Goal: Task Accomplishment & Management: Complete application form

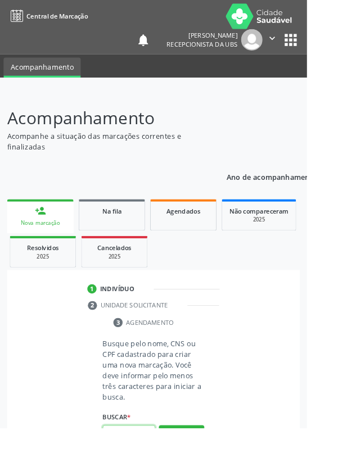
click at [142, 470] on input "text" at bounding box center [142, 477] width 58 height 19
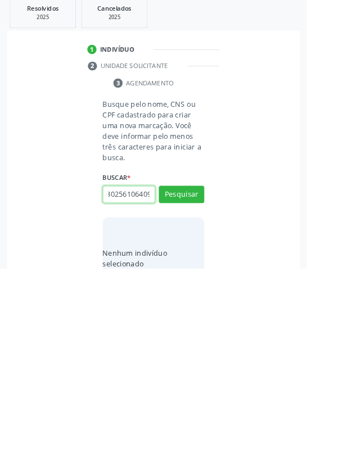
scroll to position [0, 20]
type input "704302561064098"
click at [212, 386] on button "Pesquisar" at bounding box center [200, 389] width 50 height 19
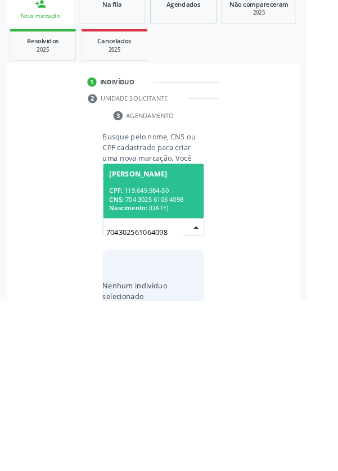
scroll to position [88, 0]
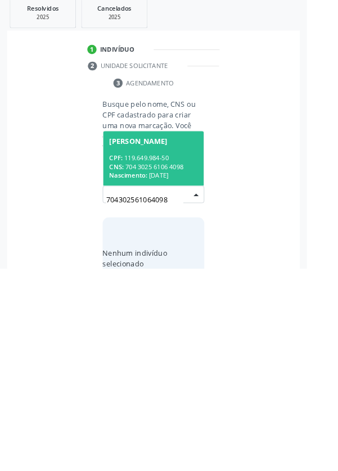
click at [171, 345] on div "CPF: 119.649.984-50" at bounding box center [168, 350] width 97 height 10
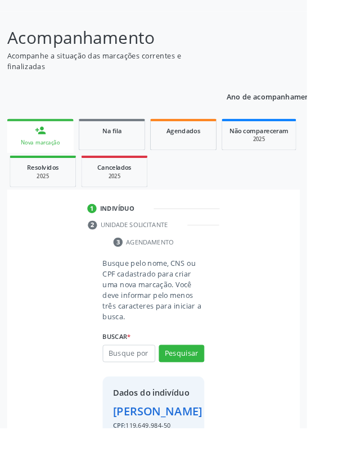
scroll to position [83, 0]
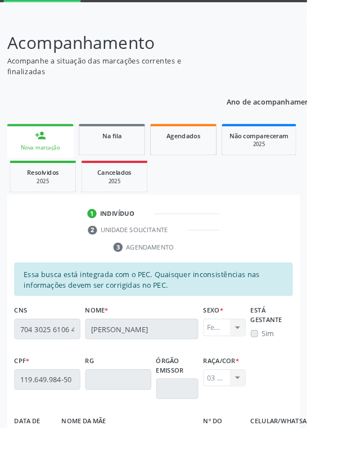
scroll to position [267, 0]
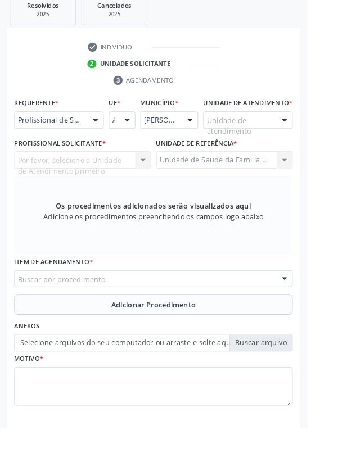
scroll to position [218, 0]
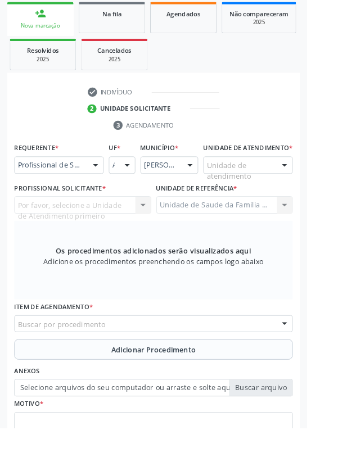
click at [312, 187] on div at bounding box center [313, 182] width 17 height 19
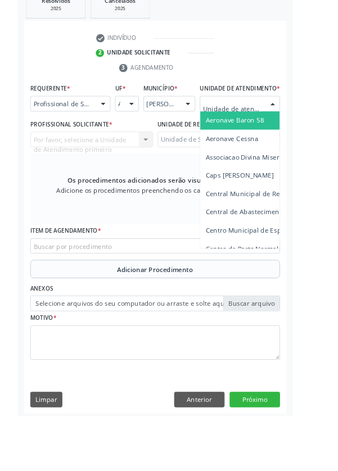
scroll to position [257, 0]
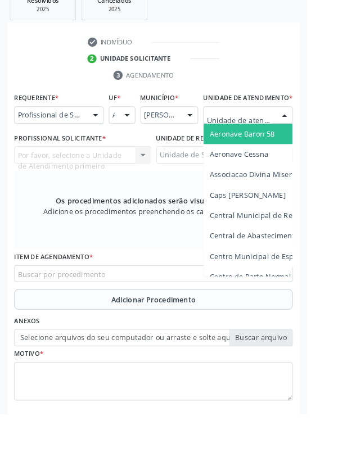
type input "Rua n"
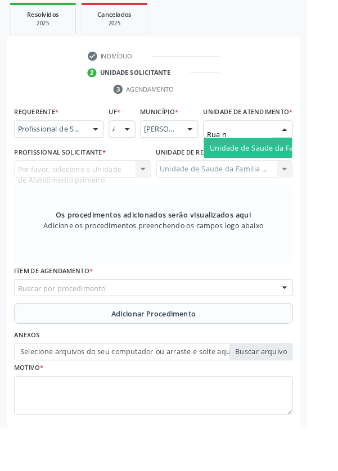
click at [292, 168] on span "Unidade de Saude da Familia Rua [GEOGRAPHIC_DATA]" at bounding box center [335, 162] width 209 height 11
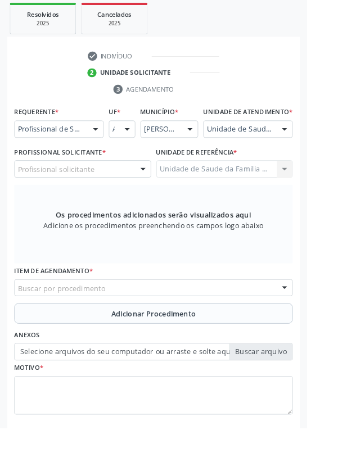
click at [125, 187] on div "Profissional solicitante" at bounding box center [91, 186] width 151 height 19
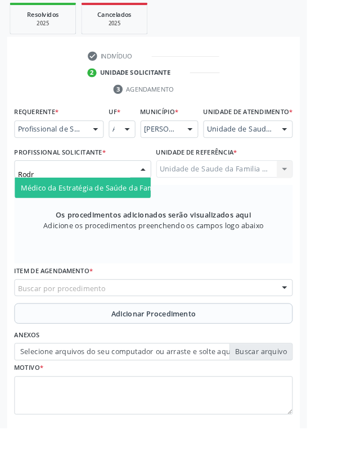
type input "Rodri"
click at [117, 212] on span "Médico da Estratégia de Saúde da Família - [PERSON_NAME]" at bounding box center [137, 206] width 228 height 11
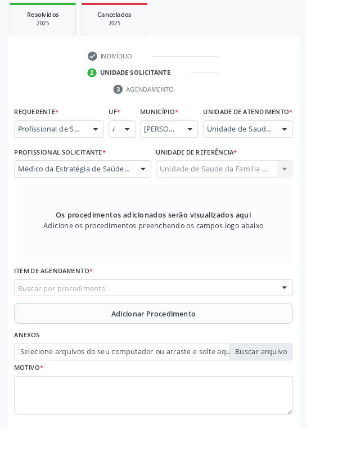
click at [226, 320] on div "Buscar por procedimento" at bounding box center [169, 316] width 306 height 19
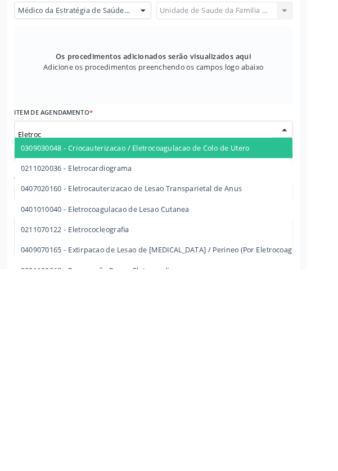
type input "Eletroca"
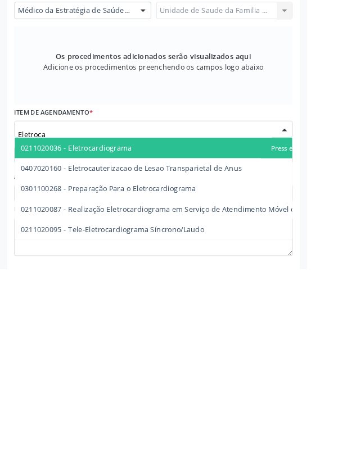
click at [141, 342] on span "0211020036 - Eletrocardiograma" at bounding box center [84, 337] width 122 height 11
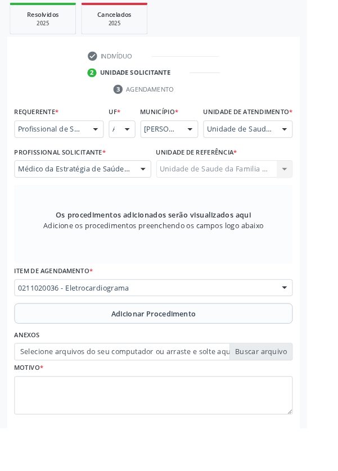
click at [193, 351] on span "Adicionar Procedimento" at bounding box center [169, 346] width 93 height 12
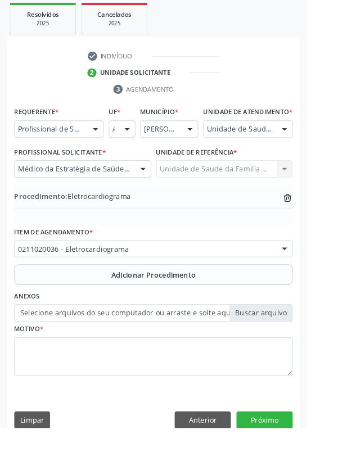
scroll to position [234, 0]
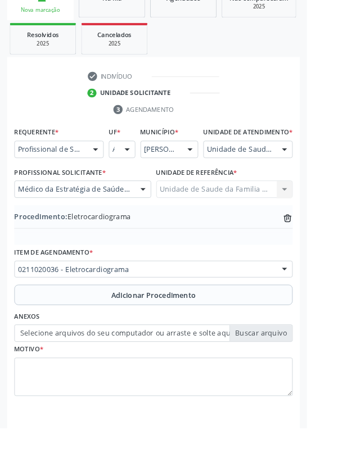
click at [298, 377] on label "Selecione arquivos do seu computador ou arraste e solte aqui" at bounding box center [169, 367] width 306 height 19
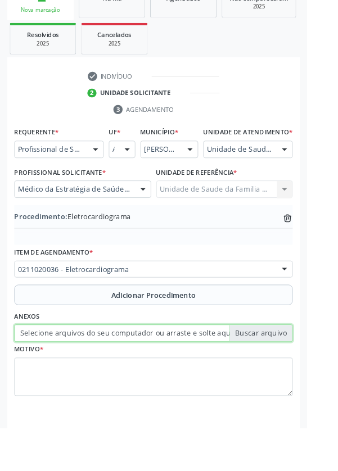
click at [298, 377] on input "Selecione arquivos do seu computador ou arraste e solte aqui" at bounding box center [169, 367] width 306 height 19
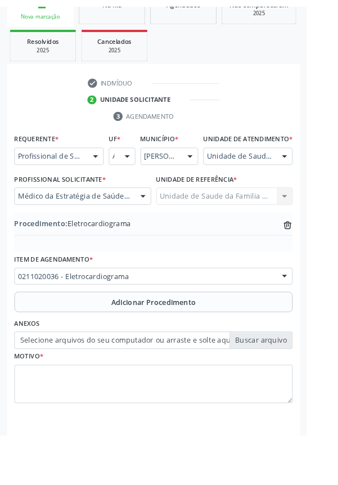
scroll to position [219, 0]
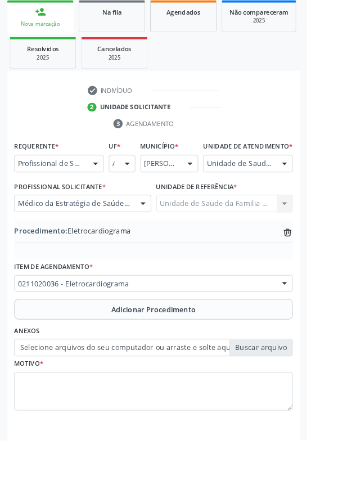
type input "C:\fakepath\17599215780062716853702731187641.jpg"
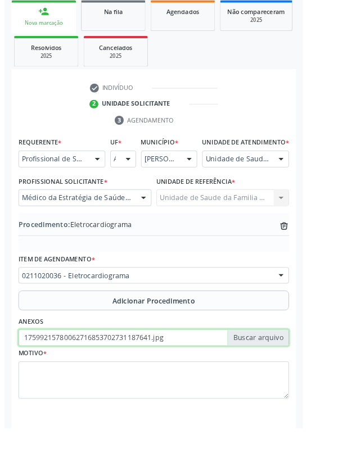
scroll to position [234, 0]
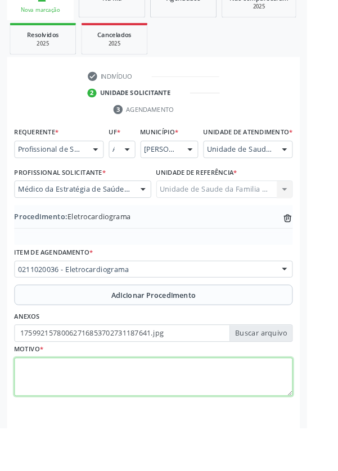
click at [110, 414] on textarea at bounding box center [169, 415] width 306 height 43
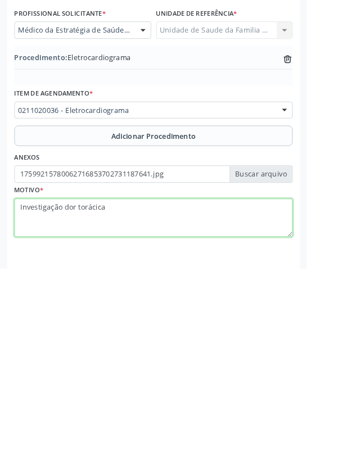
type textarea "Investigação dor torácica"
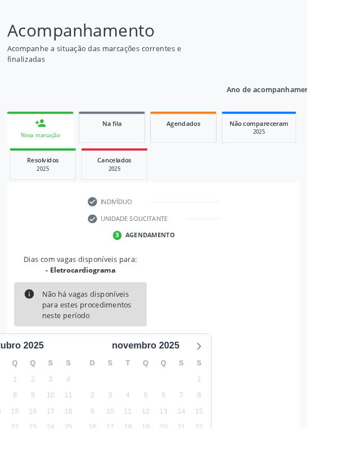
scroll to position [93, 0]
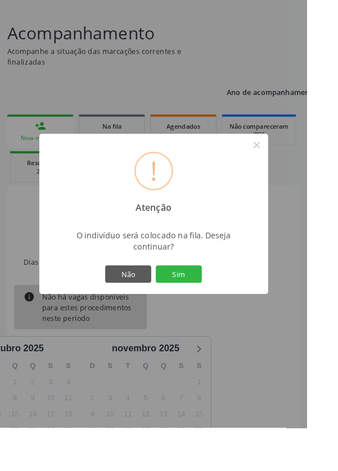
click at [222, 311] on button "Sim" at bounding box center [196, 301] width 51 height 19
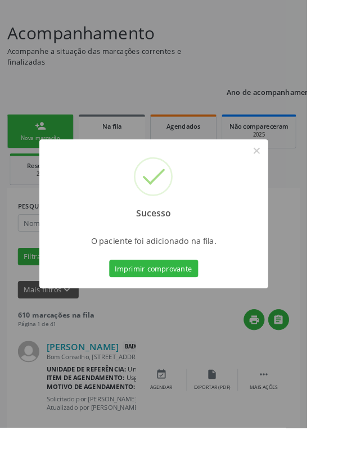
scroll to position [0, 0]
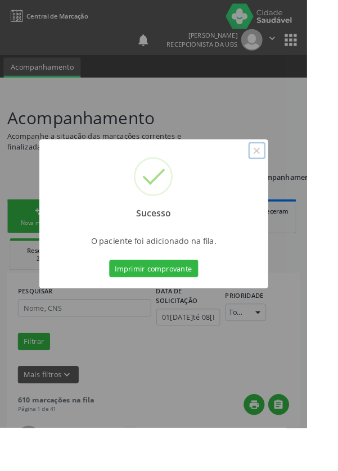
click at [292, 175] on button "×" at bounding box center [282, 165] width 19 height 19
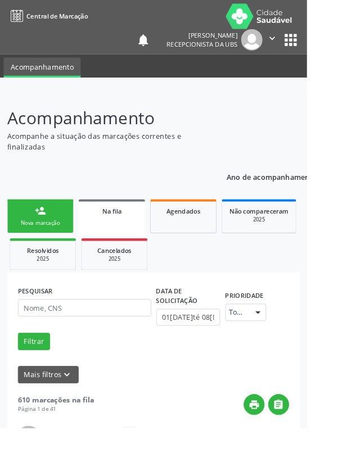
click at [46, 234] on div "person_add" at bounding box center [44, 232] width 12 height 12
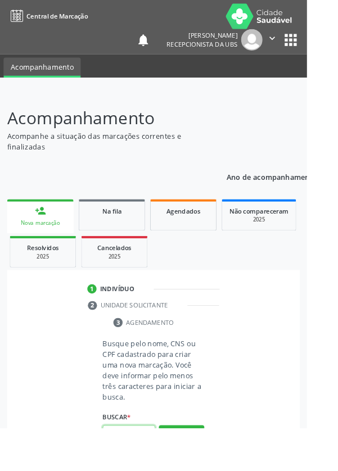
click at [139, 470] on input "text" at bounding box center [142, 477] width 58 height 19
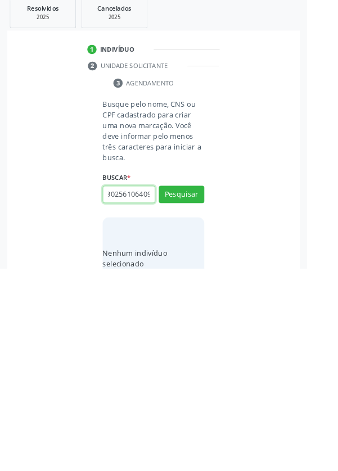
scroll to position [0, 20]
type input "704302561064098"
click at [211, 380] on button "Pesquisar" at bounding box center [200, 389] width 50 height 19
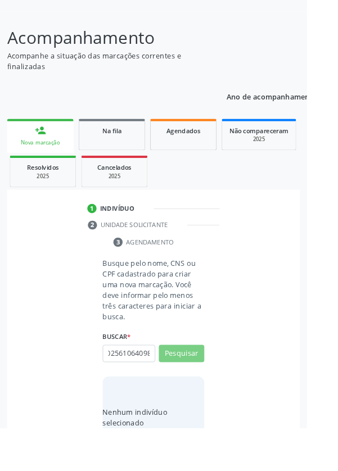
scroll to position [0, 0]
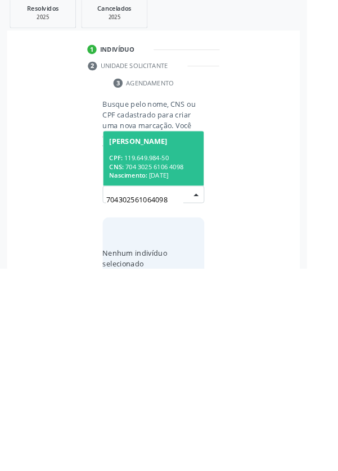
click at [174, 345] on div "CPF: 119.649.984-50" at bounding box center [168, 350] width 97 height 10
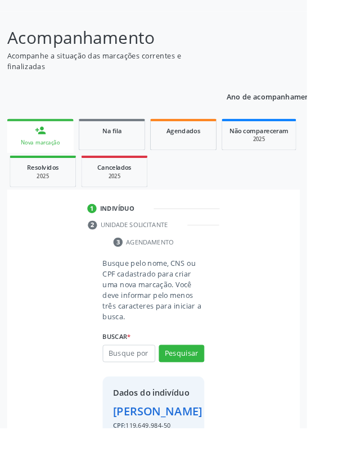
scroll to position [83, 0]
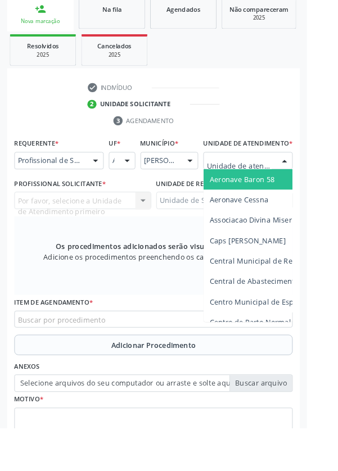
scroll to position [261, 0]
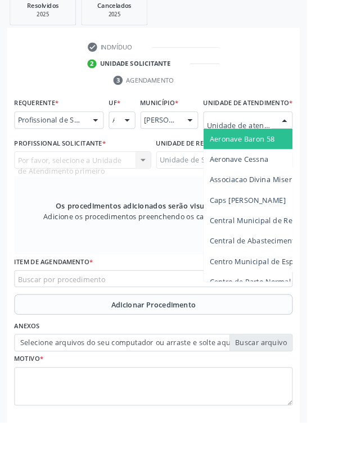
type input "Rua n"
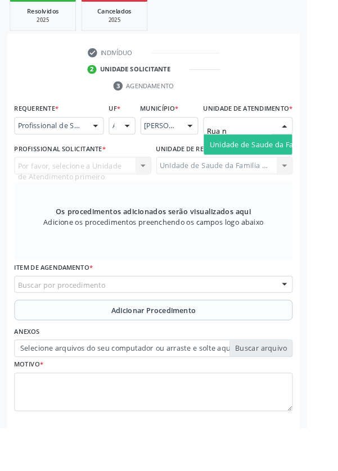
click at [285, 164] on span "Unidade de Saude da Familia Rua [GEOGRAPHIC_DATA]" at bounding box center [335, 158] width 209 height 11
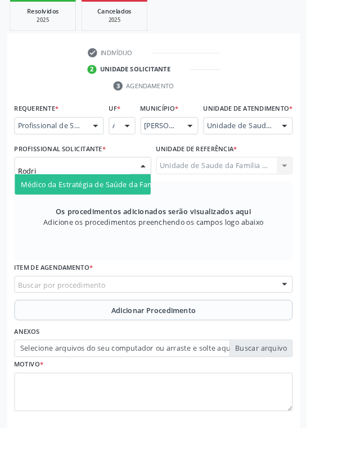
type input "Rodrig"
click at [124, 208] on span "Médico da Estratégia de Saúde da Família - [PERSON_NAME]" at bounding box center [137, 202] width 228 height 11
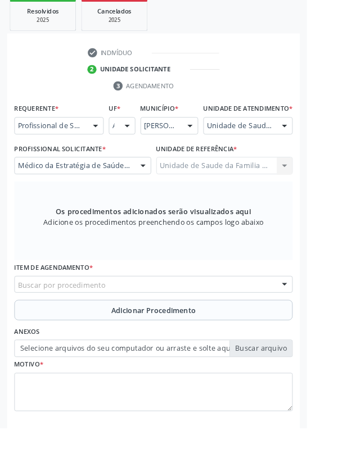
scroll to position [273, 0]
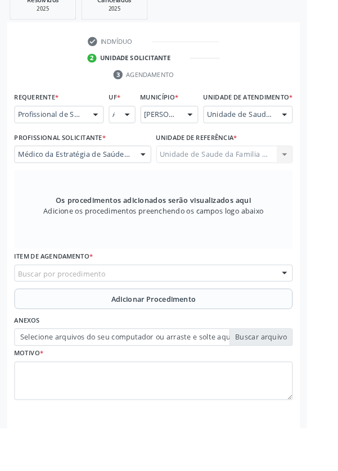
click at [214, 309] on div "Buscar por procedimento" at bounding box center [169, 300] width 306 height 19
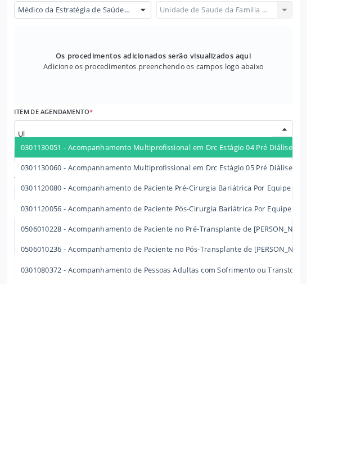
type input "U"
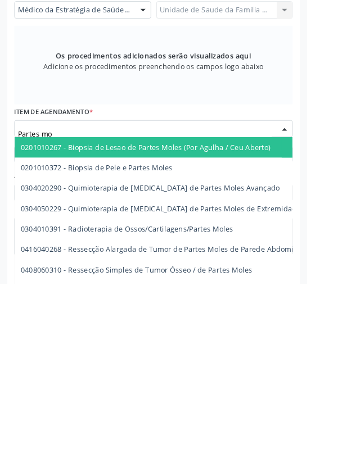
type input "Partes mol"
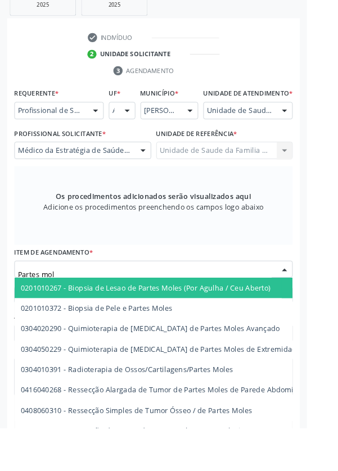
scroll to position [34, 0]
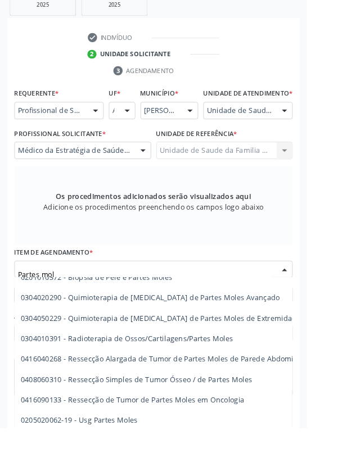
click at [129, 468] on span "0205020062-19 - Usg Partes Moles" at bounding box center [87, 463] width 129 height 11
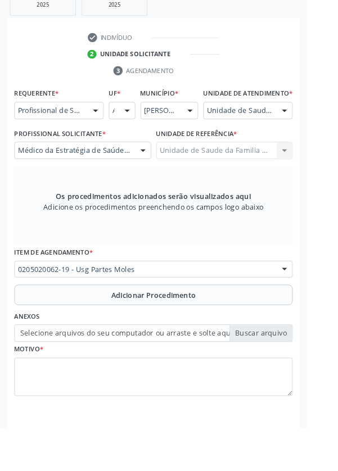
click at [187, 331] on span "Adicionar Procedimento" at bounding box center [169, 325] width 93 height 12
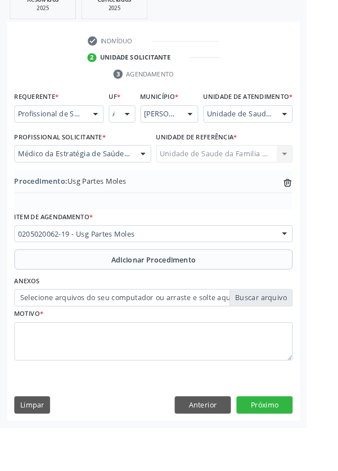
scroll to position [234, 0]
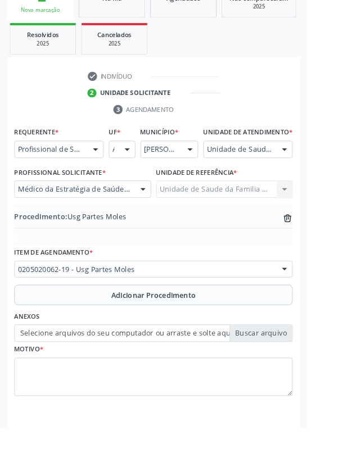
click at [299, 377] on label "Selecione arquivos do seu computador ou arraste e solte aqui" at bounding box center [169, 367] width 306 height 19
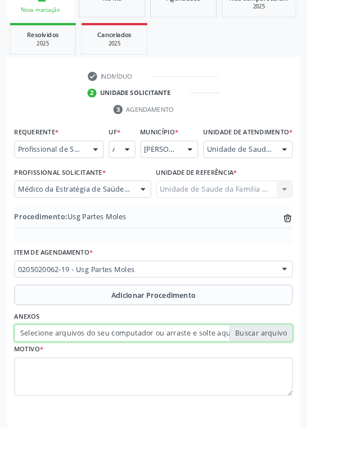
click at [299, 377] on input "Selecione arquivos do seu computador ou arraste e solte aqui" at bounding box center [169, 367] width 306 height 19
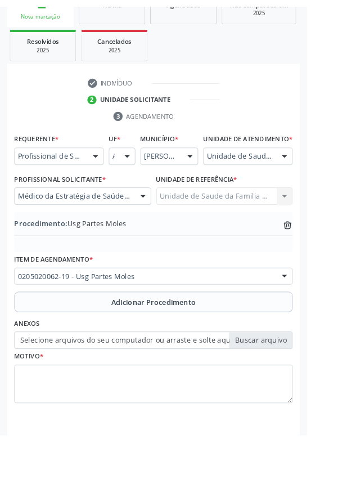
scroll to position [219, 0]
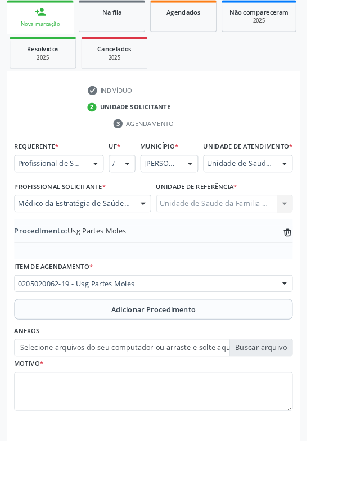
type input "C:\fakepath\17599217200224815119965794554150.jpg"
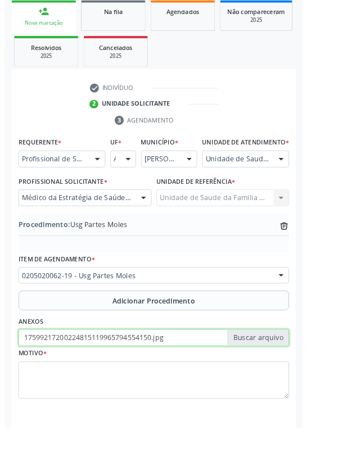
scroll to position [234, 0]
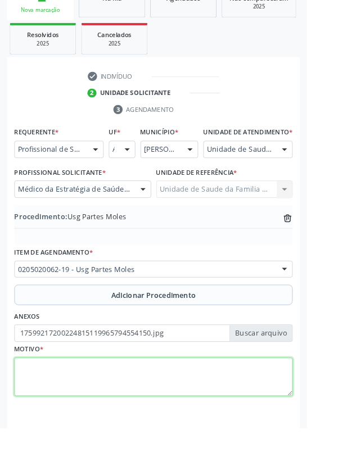
click at [118, 426] on textarea at bounding box center [169, 415] width 306 height 43
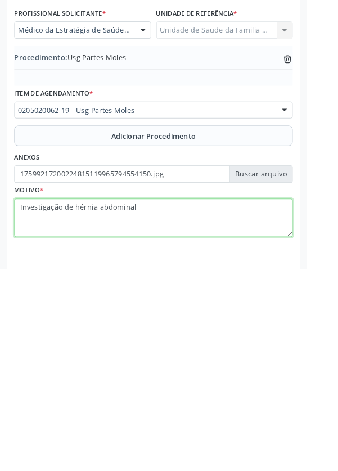
type textarea "Investigação de hérnia abdominal"
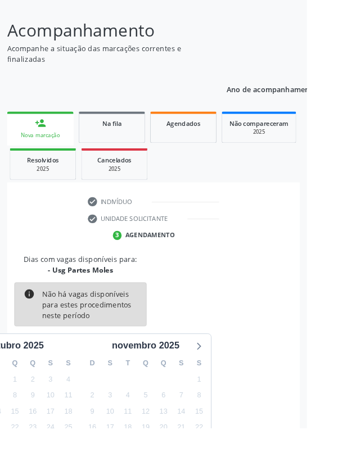
scroll to position [93, 0]
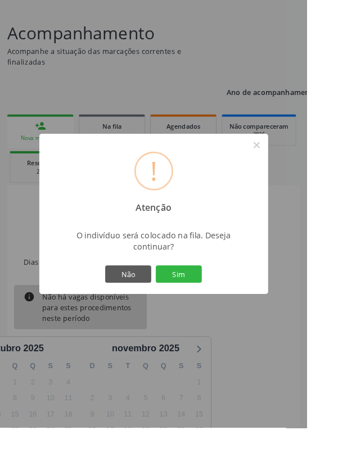
click at [222, 311] on button "Sim" at bounding box center [196, 301] width 51 height 19
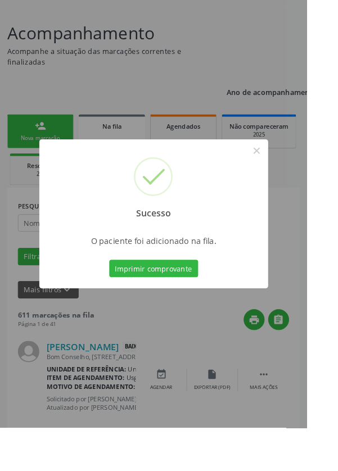
scroll to position [0, 0]
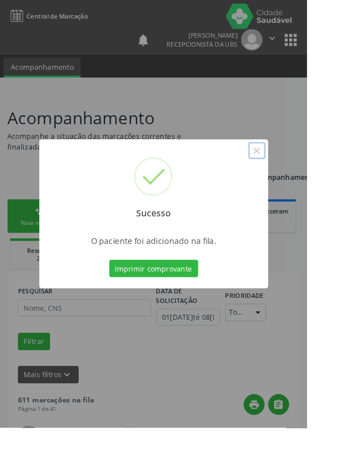
click at [292, 175] on button "×" at bounding box center [282, 165] width 19 height 19
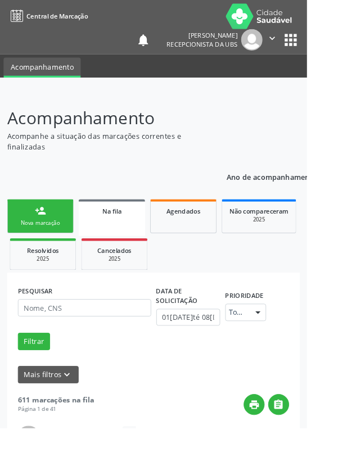
click at [67, 239] on link "person_add Nova marcação" at bounding box center [44, 238] width 73 height 38
click at [39, 241] on div "Nova marcação" at bounding box center [44, 245] width 56 height 8
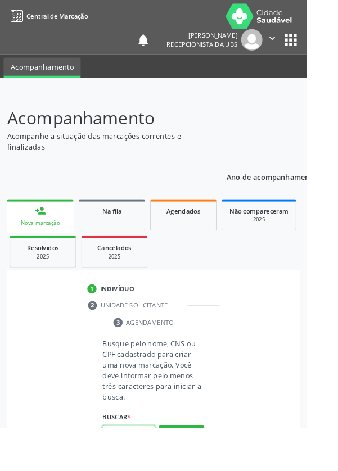
click at [149, 470] on input "text" at bounding box center [142, 477] width 58 height 19
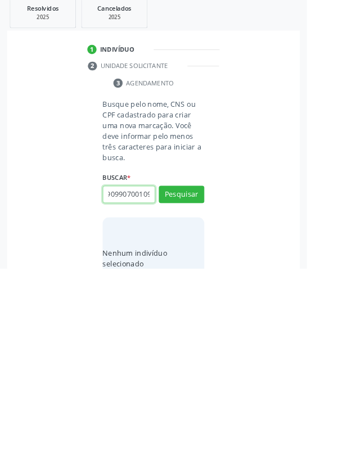
scroll to position [0, 20]
type input "700909907001097"
click at [209, 387] on button "Pesquisar" at bounding box center [200, 389] width 50 height 19
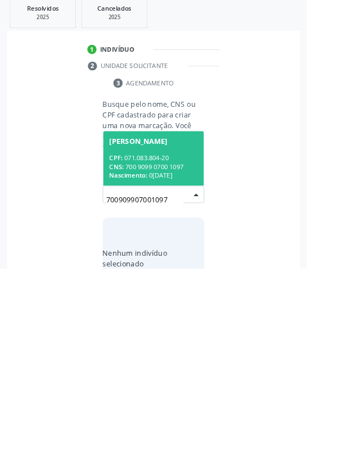
click at [187, 348] on div "CPF: 071.083.804-20" at bounding box center [168, 350] width 97 height 10
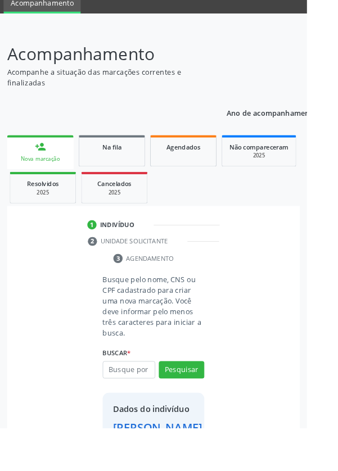
scroll to position [65, 0]
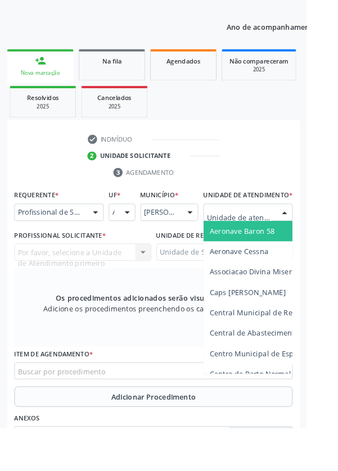
scroll to position [210, 0]
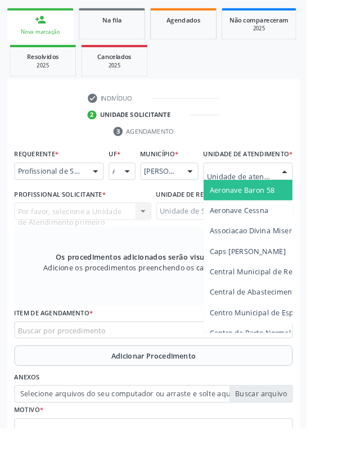
type input "Rua n"
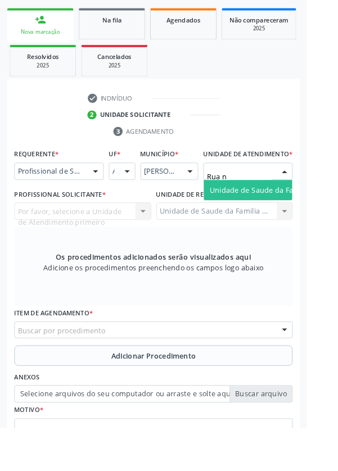
click at [290, 215] on span "Unidade de Saude da Familia Rua [GEOGRAPHIC_DATA]" at bounding box center [335, 209] width 209 height 11
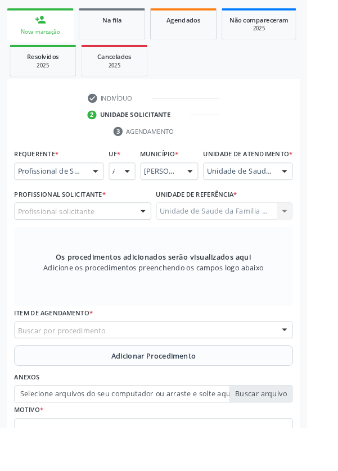
click at [120, 238] on div "Profissional solicitante" at bounding box center [91, 232] width 151 height 19
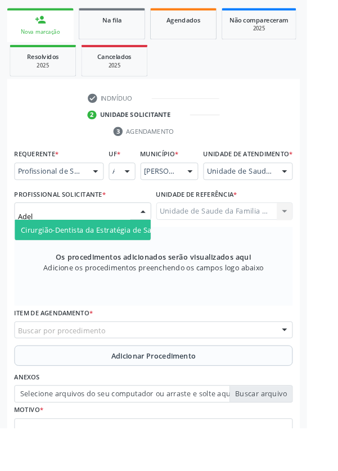
type input "Adeli"
click at [144, 259] on span "Cirurgião-Dentista da Estratégia de Saúde da Família - [PERSON_NAME]" at bounding box center [158, 253] width 270 height 11
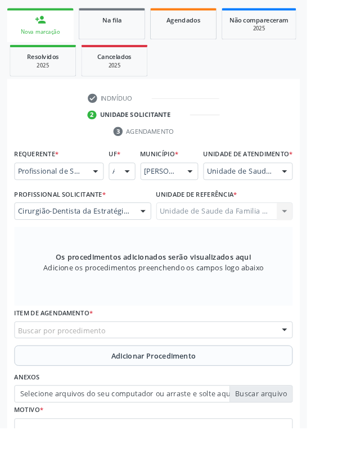
click at [220, 365] on div "Buscar por procedimento" at bounding box center [169, 363] width 306 height 19
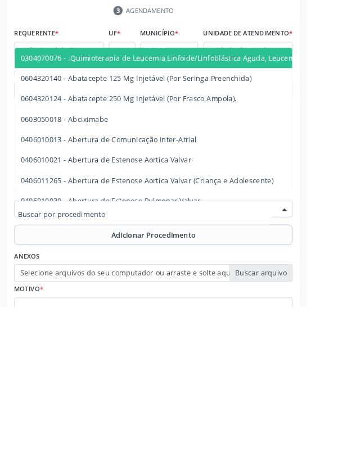
scroll to position [241, 0]
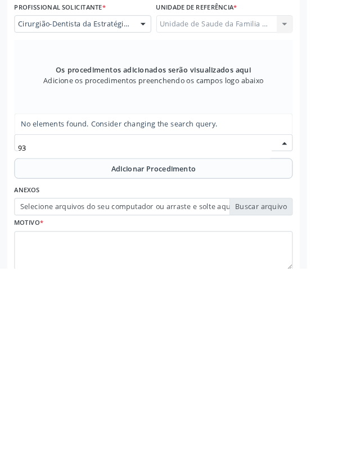
type input "9"
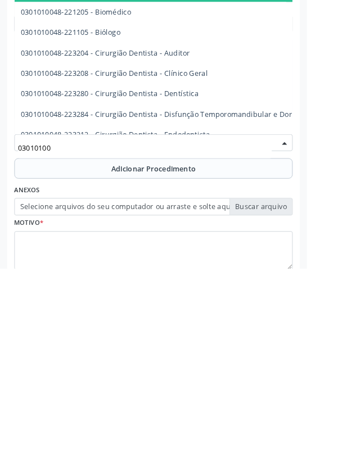
type input "030101003"
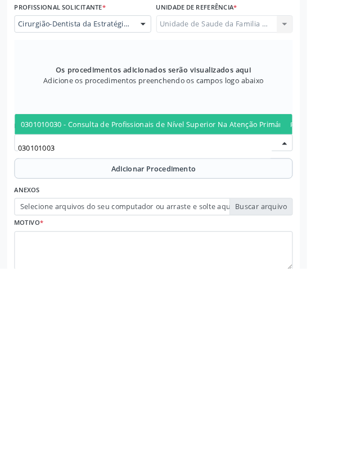
click at [231, 317] on span "0301010030 - Consulta de Profissionais de Nível Superior Na Atenção Primária ([…" at bounding box center [205, 311] width 364 height 11
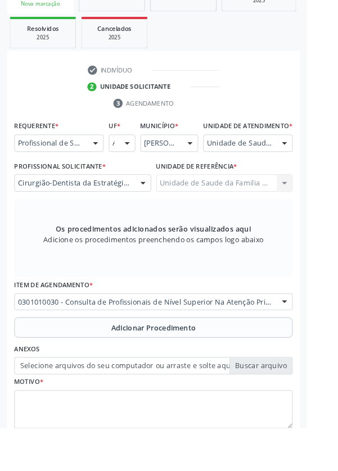
click at [207, 367] on span "Adicionar Procedimento" at bounding box center [169, 361] width 93 height 12
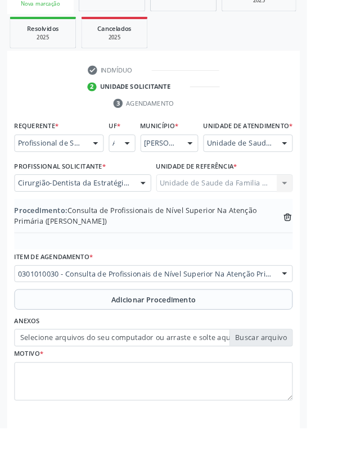
click at [296, 379] on label "Selecione arquivos do seu computador ou arraste e solte aqui" at bounding box center [169, 372] width 306 height 19
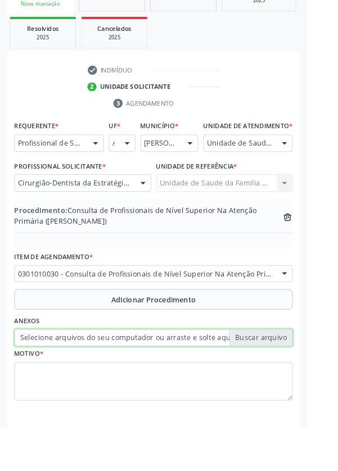
click at [296, 379] on input "Selecione arquivos do seu computador ou arraste e solte aqui" at bounding box center [169, 372] width 306 height 19
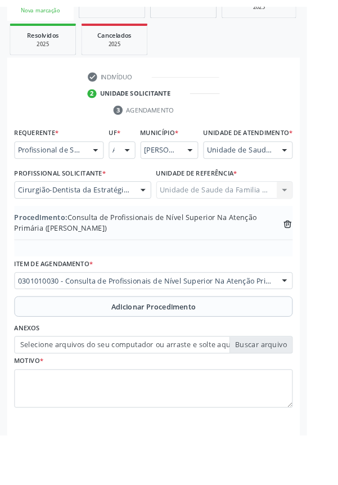
scroll to position [231, 0]
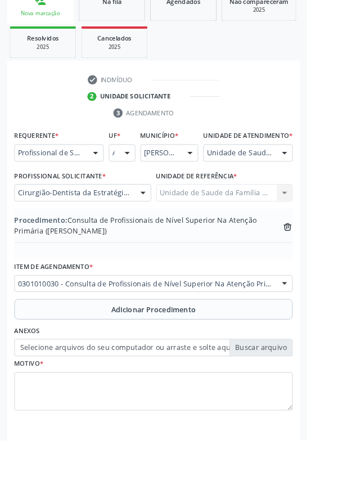
type input "C:\fakepath\17599220156518597411219653611383.jpg"
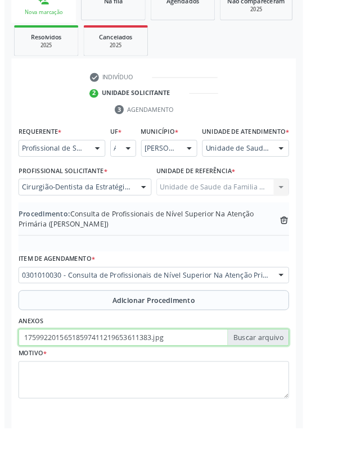
scroll to position [241, 0]
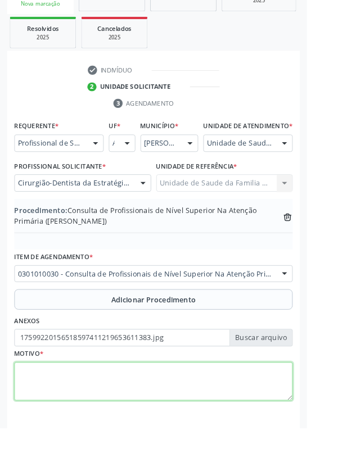
click at [73, 420] on textarea at bounding box center [169, 420] width 306 height 43
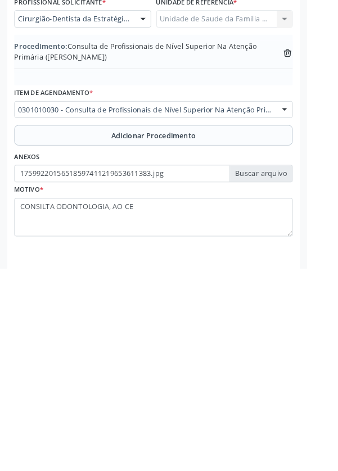
scroll to position [246, 0]
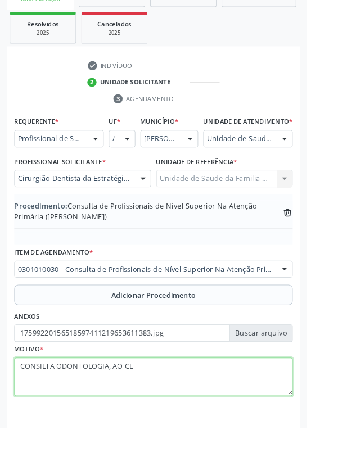
click at [168, 417] on textarea "CONSILTA ODONTOLOGIA, AO CE" at bounding box center [169, 415] width 306 height 43
click at [224, 412] on textarea "CONSILTA ODONTOLOGIA, AO CEO, SOLICITO RX PE" at bounding box center [169, 415] width 306 height 43
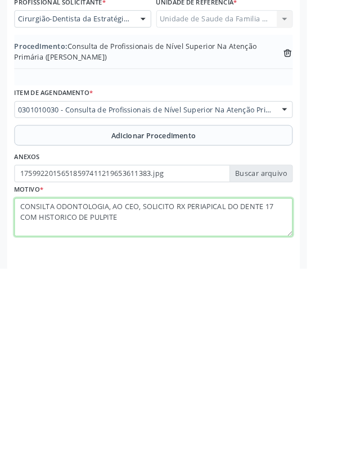
type textarea "CONSILTA ODONTOLOGIA, AO CEO, SOLICITO RX PERIAPICAL DO DENTE 17 COM HISTORICO …"
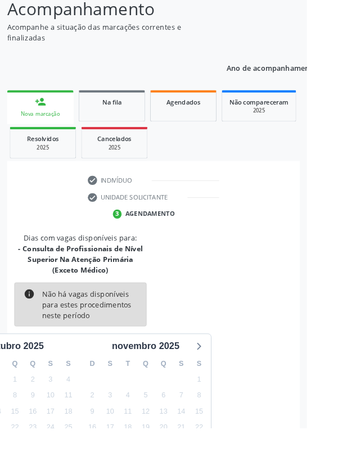
scroll to position [117, 0]
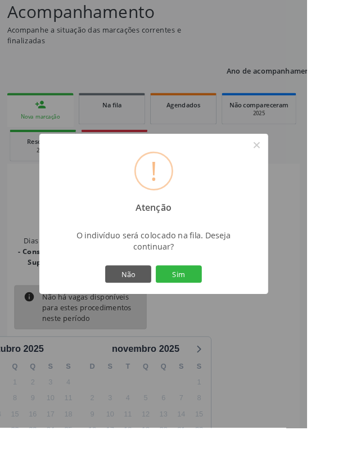
click at [222, 311] on button "Sim" at bounding box center [196, 301] width 51 height 19
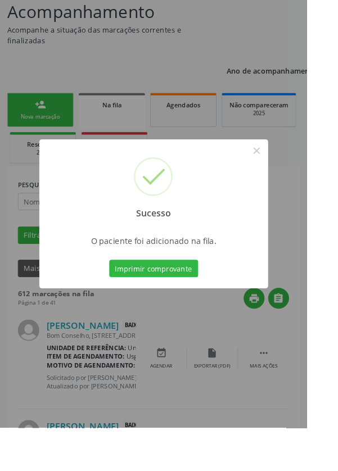
scroll to position [0, 0]
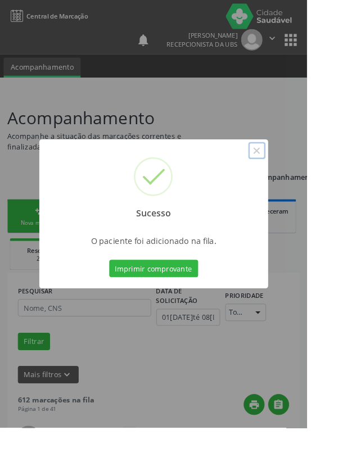
click at [292, 175] on button "×" at bounding box center [282, 165] width 19 height 19
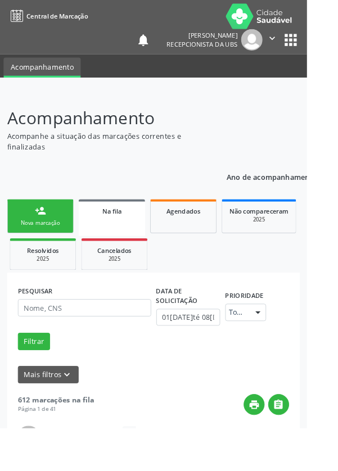
click at [43, 244] on div "Nova marcação" at bounding box center [44, 245] width 56 height 8
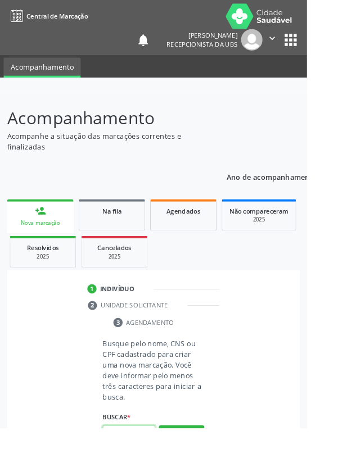
click at [151, 470] on input "text" at bounding box center [142, 477] width 58 height 19
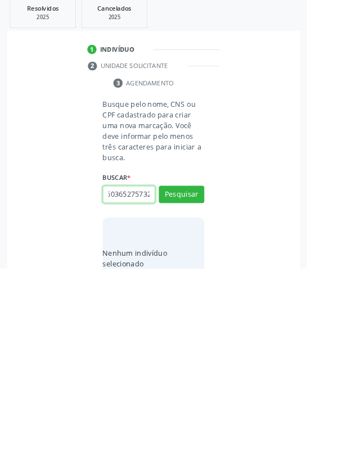
scroll to position [0, 20]
type input "704603652757329"
click at [207, 380] on button "Pesquisar" at bounding box center [200, 389] width 50 height 19
type input "704603652757329"
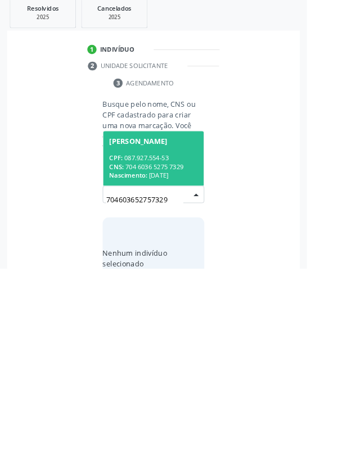
click at [194, 347] on div "CPF: 087.927.554-53" at bounding box center [168, 350] width 97 height 10
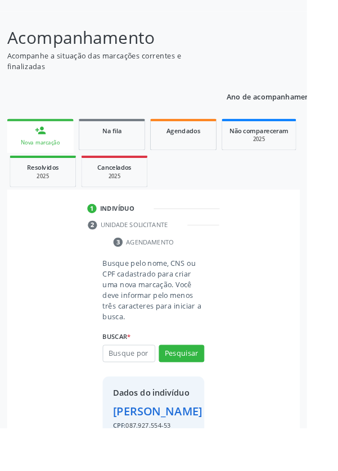
scroll to position [83, 0]
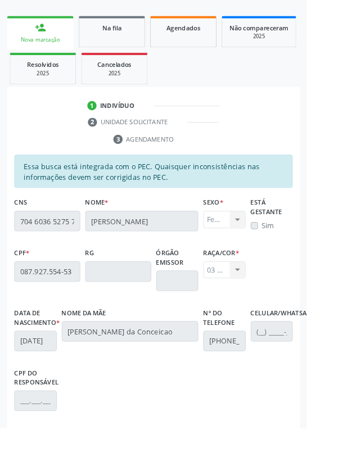
scroll to position [267, 0]
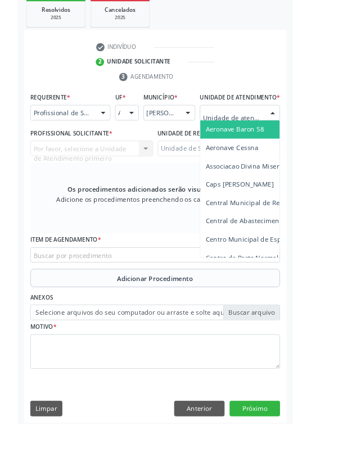
scroll to position [256, 0]
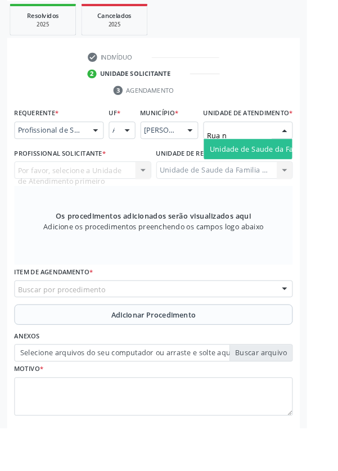
click at [291, 169] on span "Unidade de Saude da Familia Rua [GEOGRAPHIC_DATA]" at bounding box center [335, 164] width 209 height 11
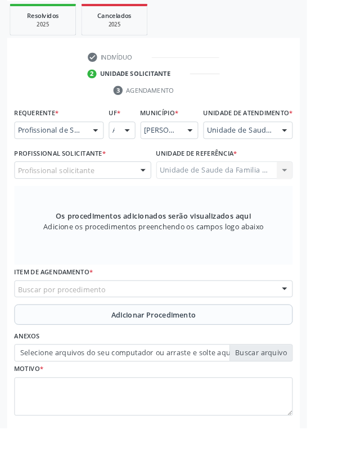
click at [110, 193] on div "Profissional solicitante" at bounding box center [91, 187] width 151 height 19
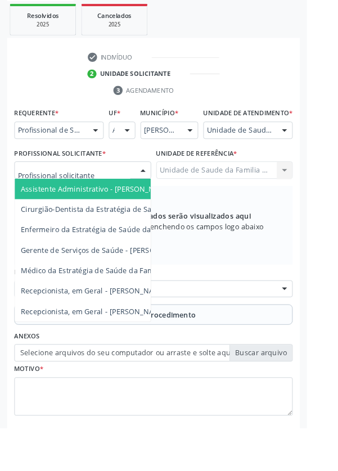
click at [302, 148] on div "Unidade de Saude da Familia Rua [GEOGRAPHIC_DATA]" at bounding box center [273, 143] width 98 height 19
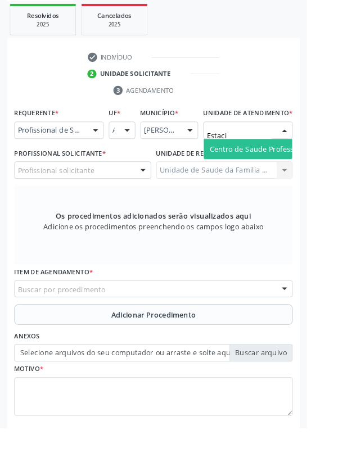
type input "Estacio"
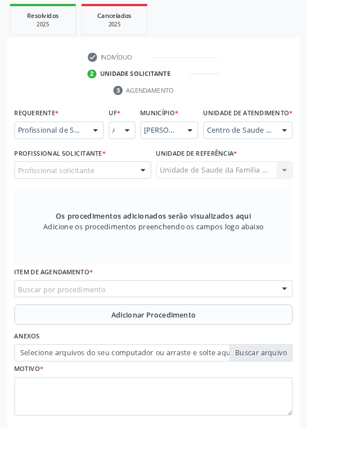
click at [124, 193] on div "Profissional solicitante" at bounding box center [91, 187] width 151 height 19
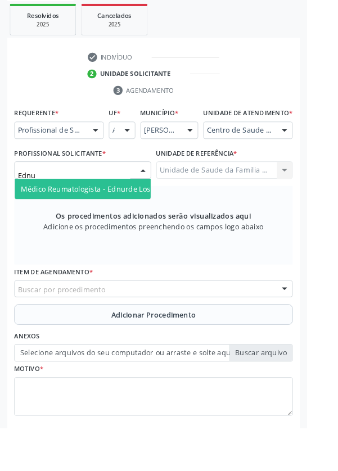
type input "Ednur"
click at [138, 213] on span "Médico Reumatologista - Ednurde Los [PERSON_NAME]" at bounding box center [127, 207] width 208 height 11
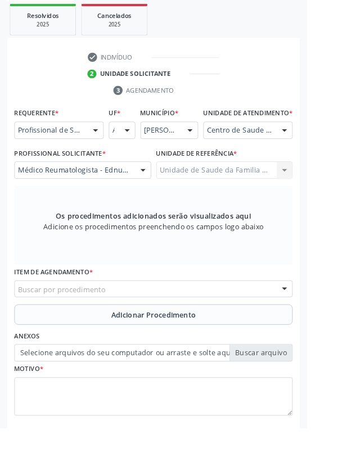
click at [192, 324] on div "Buscar por procedimento" at bounding box center [169, 318] width 306 height 19
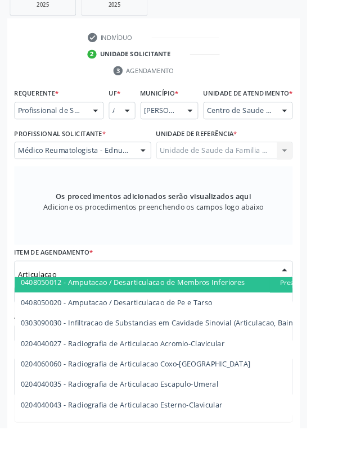
scroll to position [0, 0]
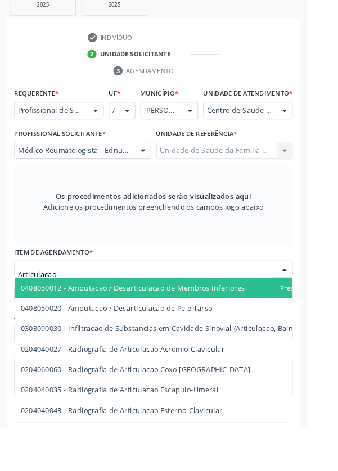
click at [88, 307] on input "Articulacao" at bounding box center [159, 302] width 279 height 22
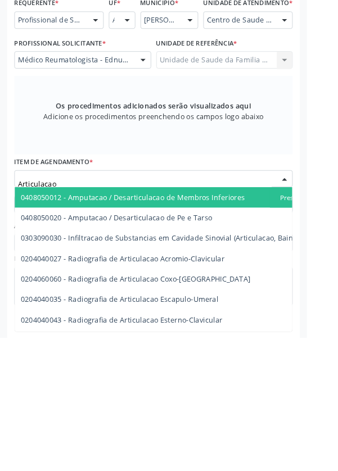
scroll to position [277, 0]
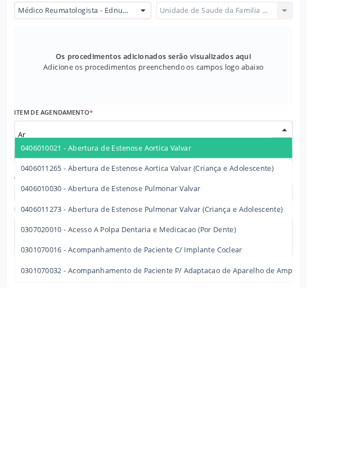
type input "A"
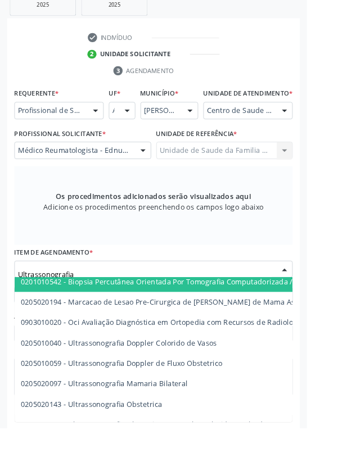
scroll to position [0, 0]
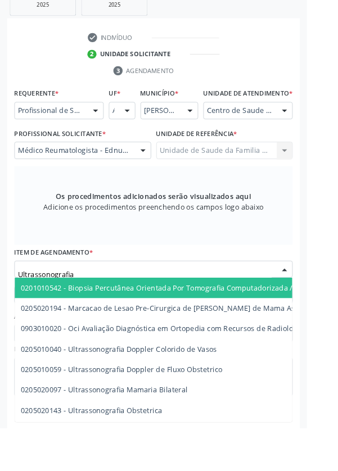
click at [115, 310] on input "Ultrassonografia" at bounding box center [159, 302] width 279 height 22
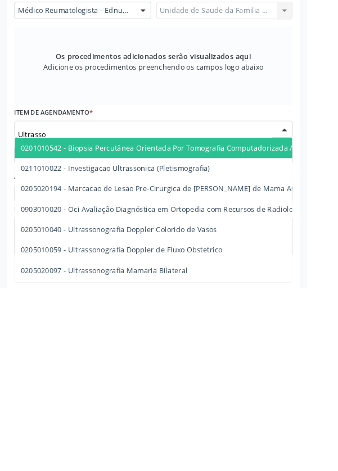
type input "Ultrass"
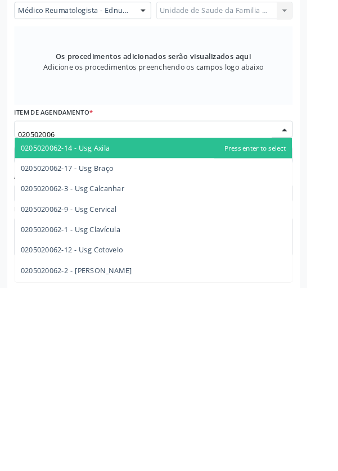
type input "0205020062"
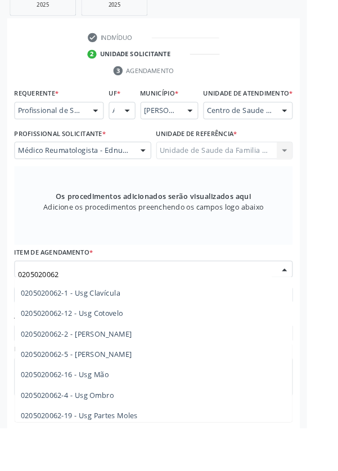
scroll to position [97, 0]
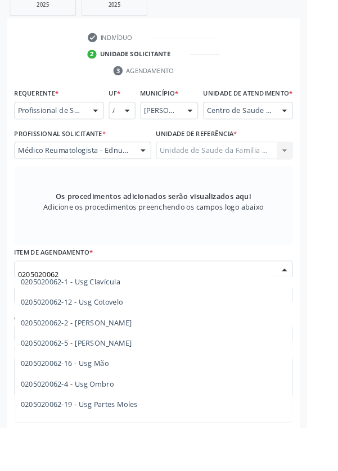
click at [114, 383] on span "0205020062-5 - [PERSON_NAME]" at bounding box center [84, 377] width 123 height 11
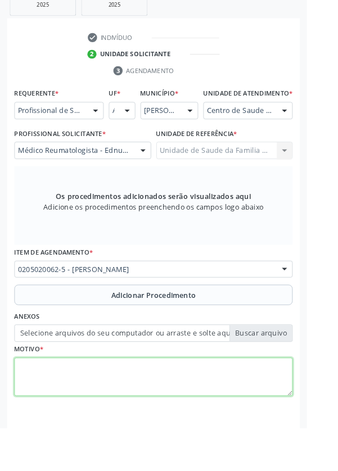
click at [117, 427] on textarea at bounding box center [169, 415] width 306 height 43
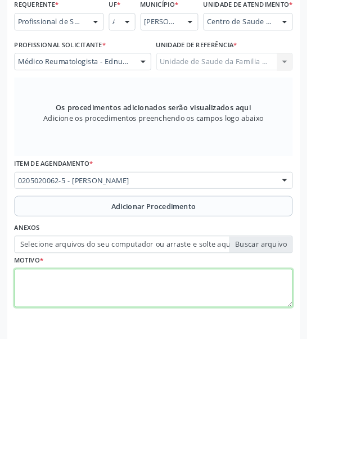
scroll to position [277, 0]
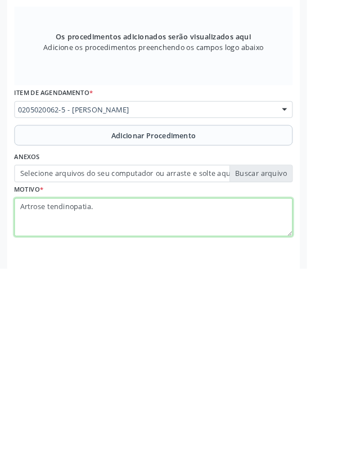
type textarea "Artrose tendinopatia."
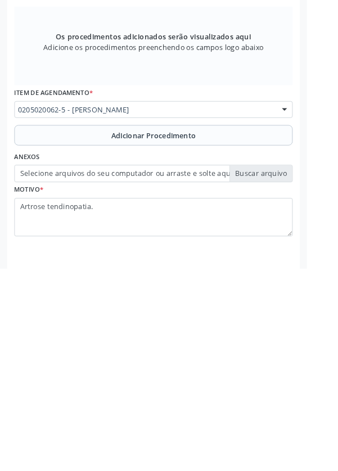
click at [311, 375] on label "Selecione arquivos do seu computador ou arraste e solte aqui" at bounding box center [169, 367] width 306 height 19
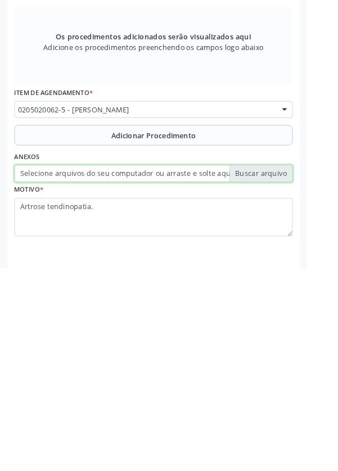
click at [311, 375] on input "Selecione arquivos do seu computador ou arraste e solte aqui" at bounding box center [169, 367] width 306 height 19
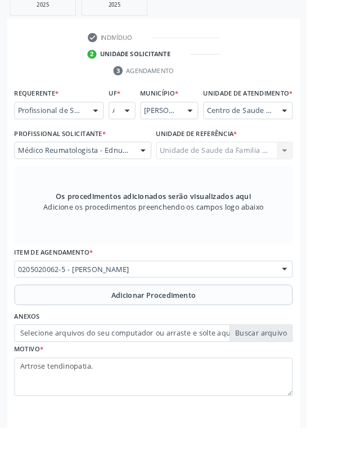
click at [185, 328] on span "Adicionar Procedimento" at bounding box center [169, 325] width 93 height 12
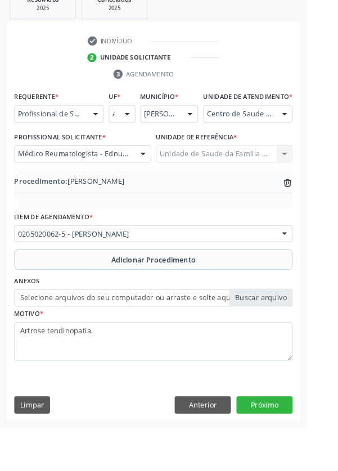
scroll to position [234, 0]
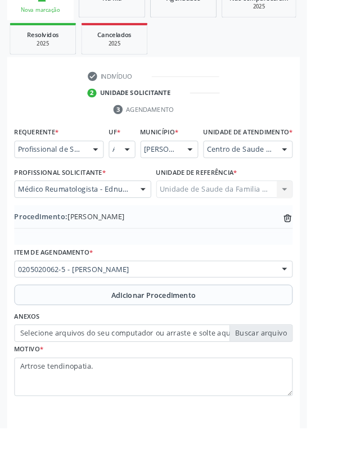
click at [296, 375] on label "Selecione arquivos do seu computador ou arraste e solte aqui" at bounding box center [169, 367] width 306 height 19
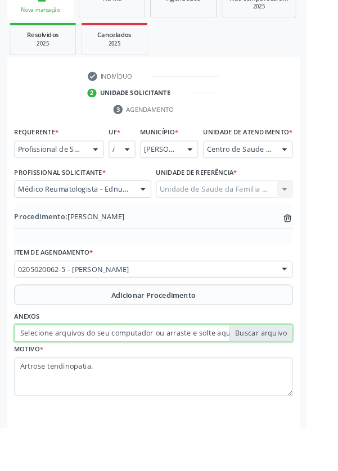
click at [296, 375] on input "Selecione arquivos do seu computador ou arraste e solte aqui" at bounding box center [169, 367] width 306 height 19
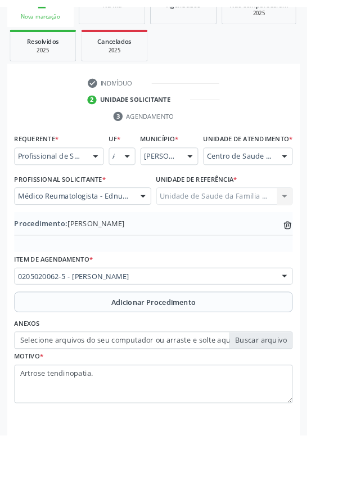
scroll to position [219, 0]
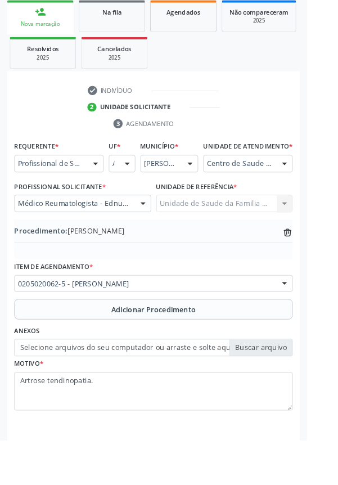
type input "C:\fakepath\17599223814113975748960740184889.jpg"
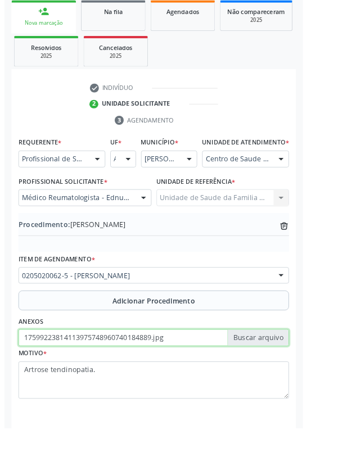
scroll to position [234, 0]
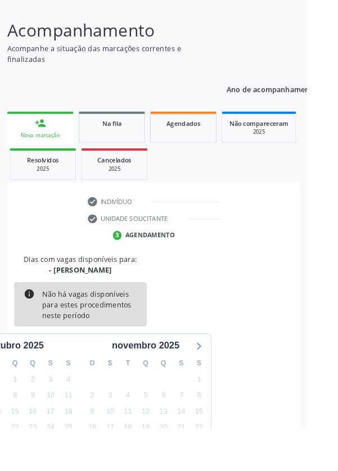
scroll to position [152, 0]
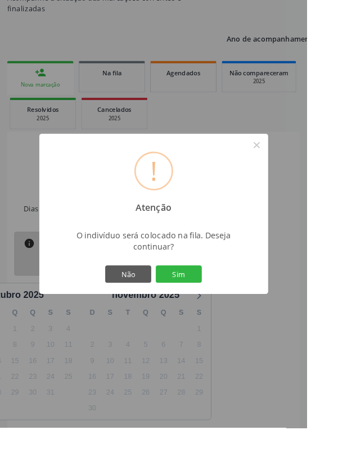
click at [222, 311] on button "Sim" at bounding box center [196, 301] width 51 height 19
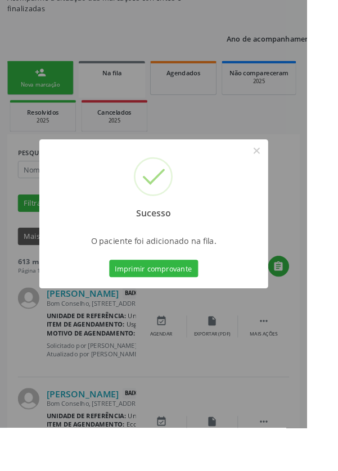
scroll to position [0, 0]
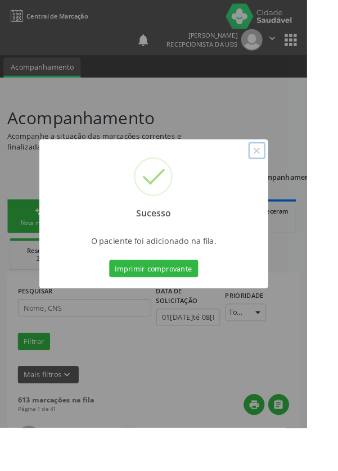
click at [292, 175] on button "×" at bounding box center [282, 165] width 19 height 19
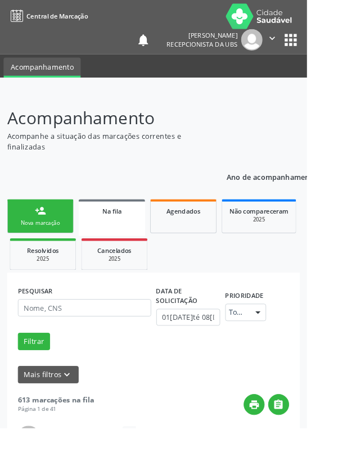
click at [50, 246] on div "Nova marcação" at bounding box center [44, 245] width 56 height 8
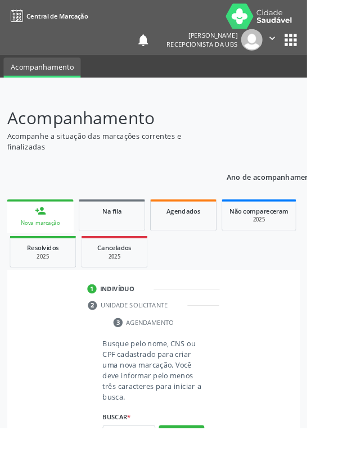
click at [47, 231] on div "person_add" at bounding box center [44, 232] width 12 height 12
click at [148, 470] on input "text" at bounding box center [142, 477] width 58 height 19
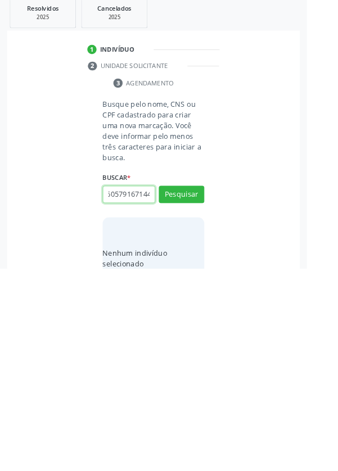
scroll to position [0, 20]
type input "702605791671445"
click at [222, 383] on button "Pesquisar" at bounding box center [200, 389] width 50 height 19
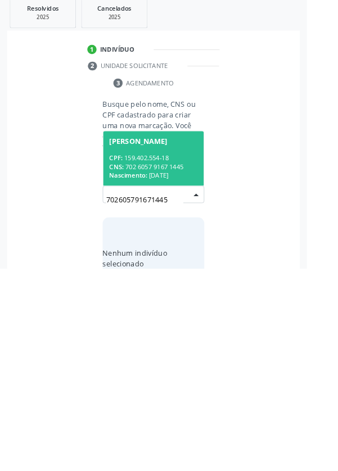
click at [192, 348] on div "CPF: 159.402.554-18" at bounding box center [168, 350] width 97 height 10
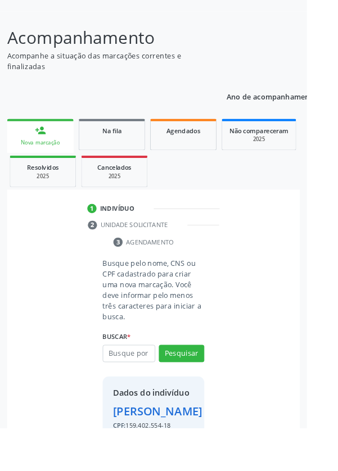
scroll to position [83, 0]
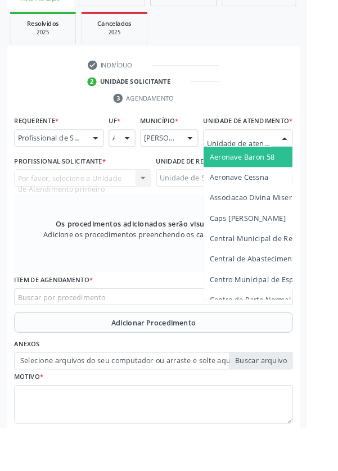
scroll to position [257, 0]
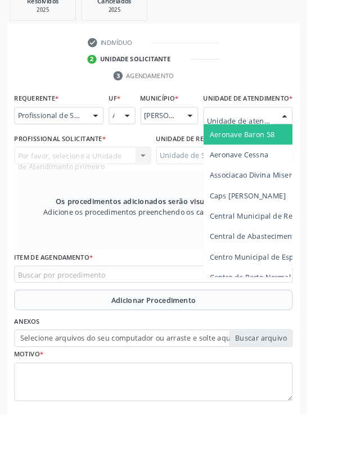
type input "Rua n"
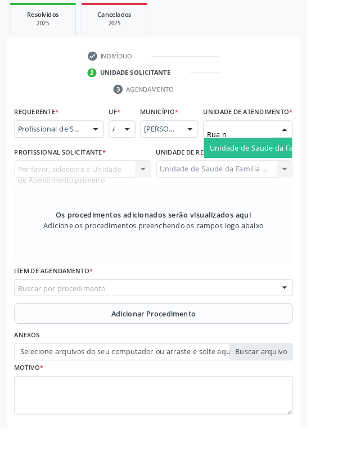
click at [297, 168] on span "Unidade de Saude da Familia Rua [GEOGRAPHIC_DATA]" at bounding box center [335, 162] width 209 height 11
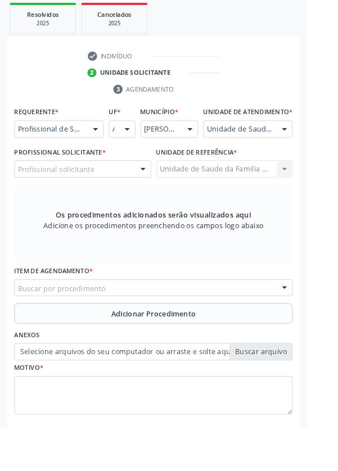
click at [119, 196] on div "Profissional solicitante" at bounding box center [91, 186] width 151 height 19
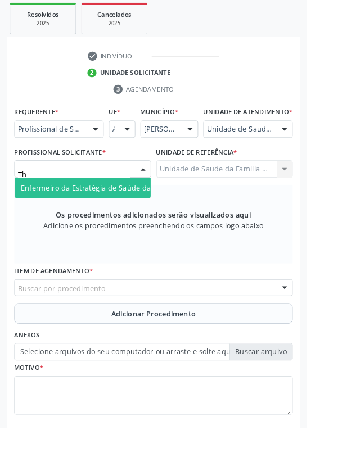
type input "Tha"
click at [138, 212] on span "Enfermeiro da Estratégia de Saúde da Família - [PERSON_NAME]" at bounding box center [144, 206] width 243 height 11
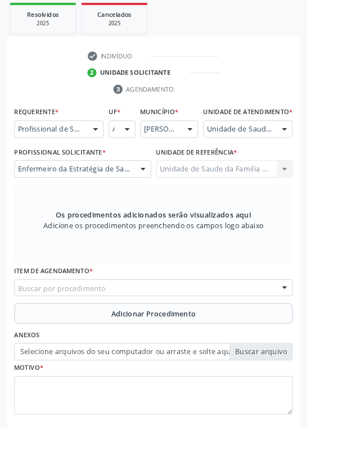
click at [234, 320] on div "Buscar por procedimento" at bounding box center [169, 316] width 306 height 19
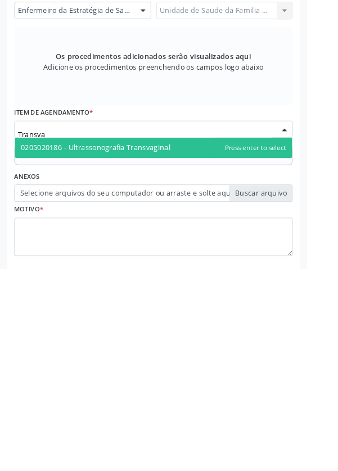
click at [169, 342] on span "0205020186 - Ultrassonografia Transvaginal" at bounding box center [105, 337] width 165 height 11
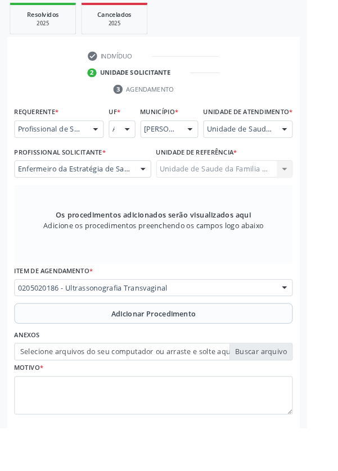
click at [232, 351] on button "Adicionar Procedimento" at bounding box center [169, 345] width 306 height 22
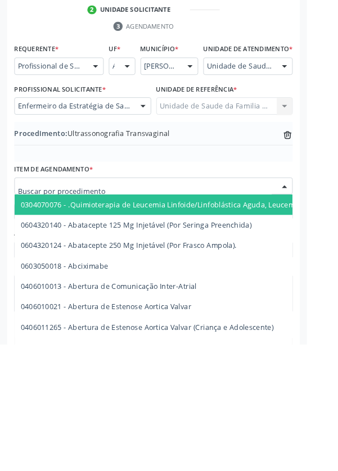
scroll to position [234, 0]
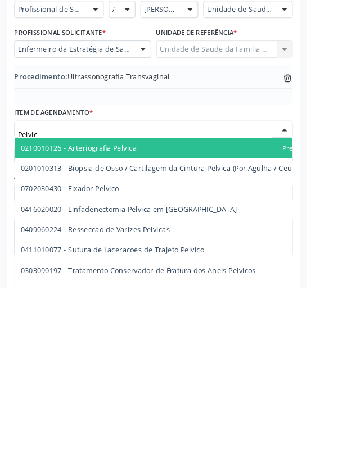
type input "Pelvica"
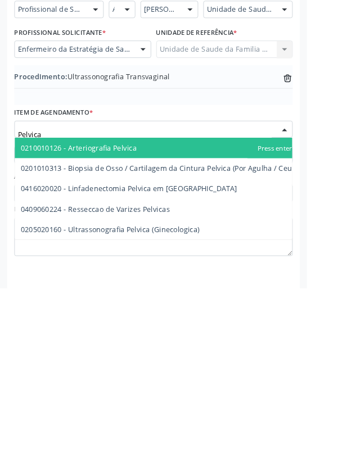
click at [188, 412] on span "0205020160 - Ultrassonografia Pelvica (Ginecologica)" at bounding box center [121, 406] width 197 height 11
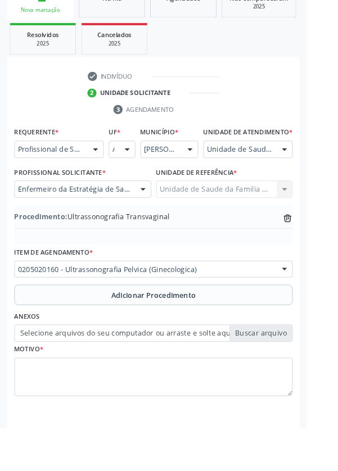
click at [208, 331] on span "Adicionar Procedimento" at bounding box center [169, 325] width 93 height 12
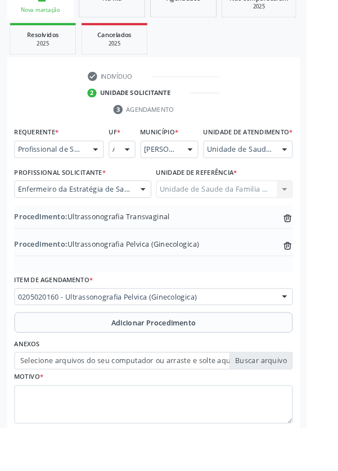
click at [301, 407] on label "Selecione arquivos do seu computador ou arraste e solte aqui" at bounding box center [169, 397] width 306 height 19
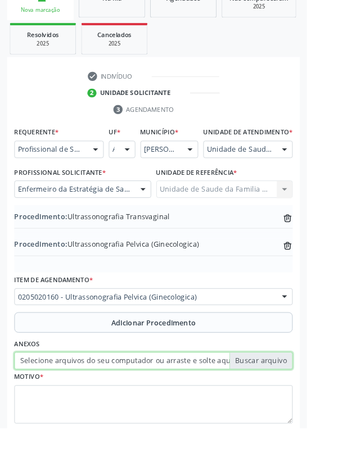
click at [301, 407] on input "Selecione arquivos do seu computador ou arraste e solte aqui" at bounding box center [169, 397] width 306 height 19
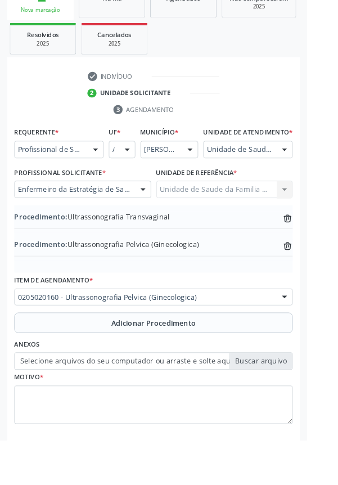
click at [292, 400] on label "Selecione arquivos do seu computador ou arraste e solte aqui" at bounding box center [169, 397] width 306 height 19
click at [292, 400] on input "Selecione arquivos do seu computador ou arraste e solte aqui" at bounding box center [169, 397] width 306 height 19
type input "C:\fakepath\17599224981204587039310775608328.jpg"
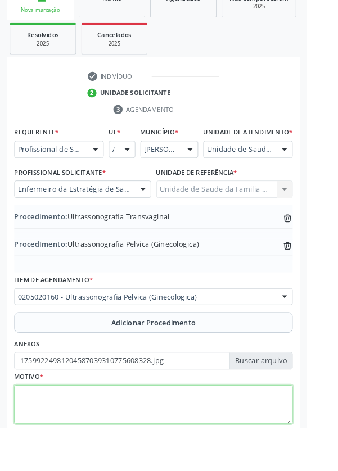
click at [153, 441] on textarea at bounding box center [169, 445] width 306 height 43
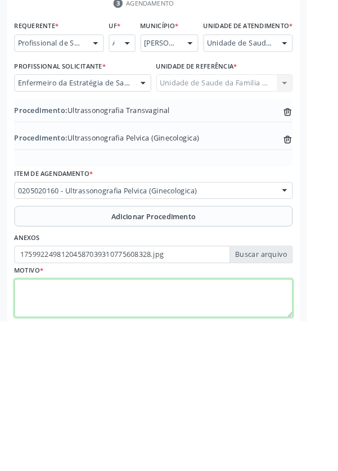
scroll to position [264, 0]
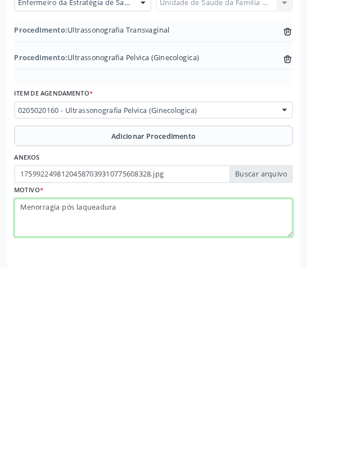
type textarea "Menorragia pós laqueadura"
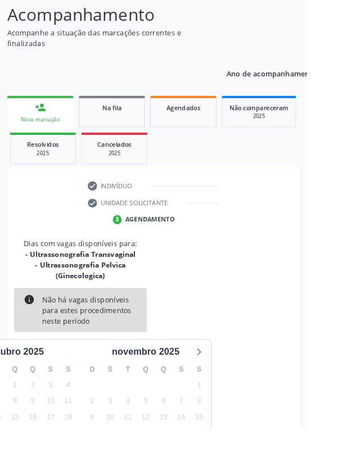
scroll to position [117, 0]
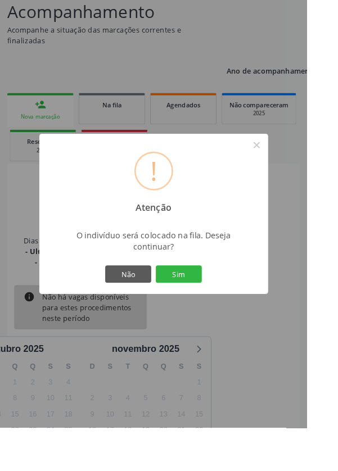
click at [226, 324] on div "! Atenção × O indivíduo será colocado na fila. Deseja continuar? Não Sim" at bounding box center [169, 235] width 252 height 177
click at [222, 311] on button "Sim" at bounding box center [196, 301] width 51 height 19
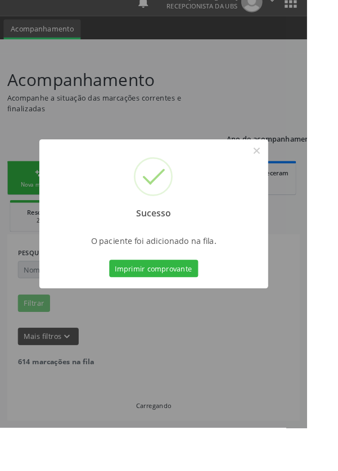
scroll to position [0, 0]
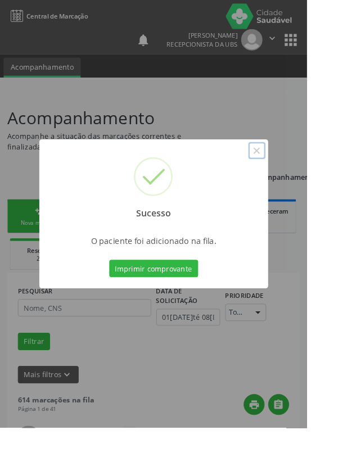
click at [292, 175] on button "×" at bounding box center [282, 165] width 19 height 19
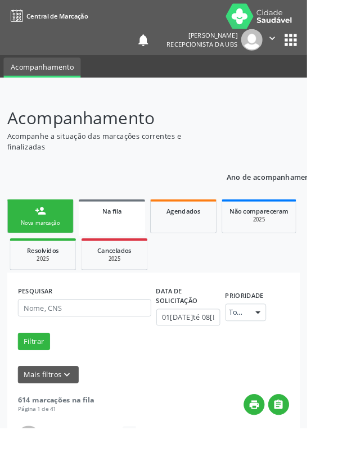
click at [44, 244] on div "Nova marcação" at bounding box center [44, 245] width 56 height 8
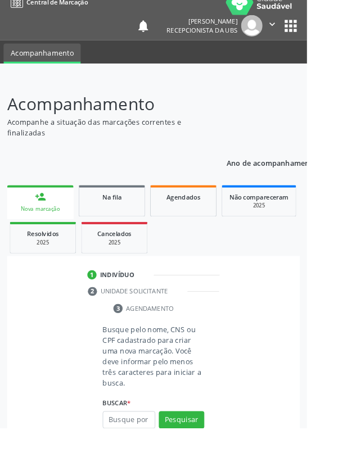
scroll to position [29, 0]
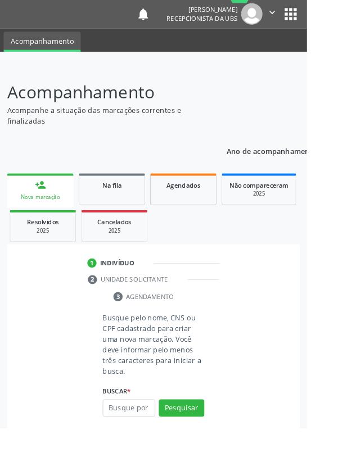
click at [53, 210] on link "person_add Nova marcação" at bounding box center [44, 210] width 73 height 38
click at [152, 449] on input "text" at bounding box center [142, 449] width 58 height 19
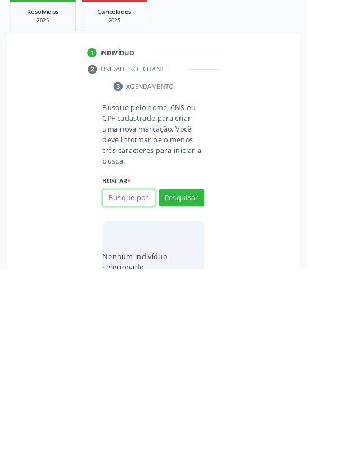
scroll to position [88, 0]
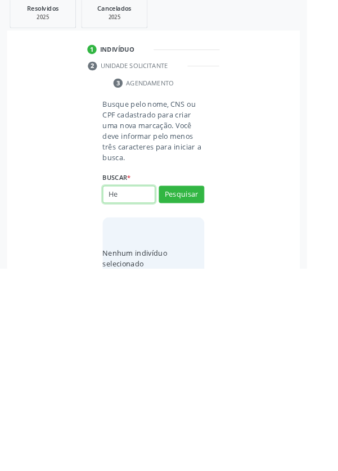
type input "H"
type input "13248968419"
click at [200, 386] on button "Pesquisar" at bounding box center [200, 389] width 50 height 19
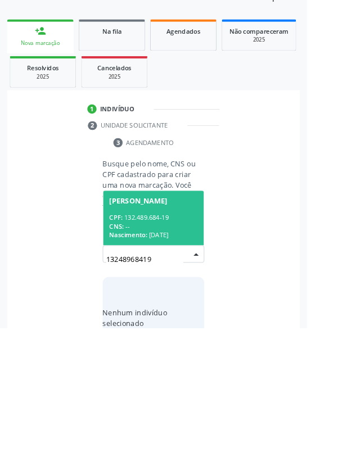
scroll to position [88, 0]
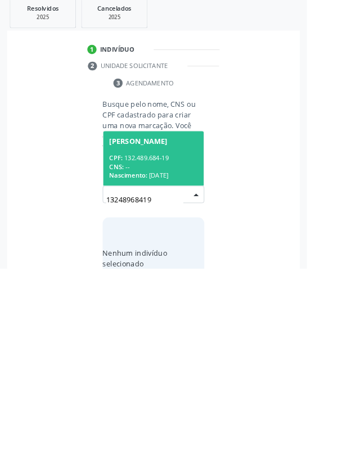
click at [156, 349] on div "CPF: 132.489.684-19" at bounding box center [168, 350] width 97 height 10
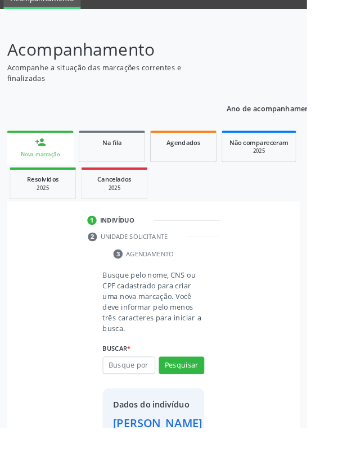
scroll to position [65, 0]
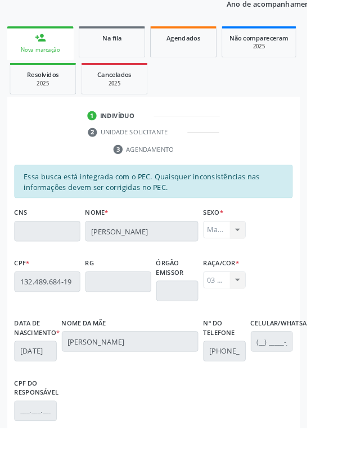
scroll to position [267, 0]
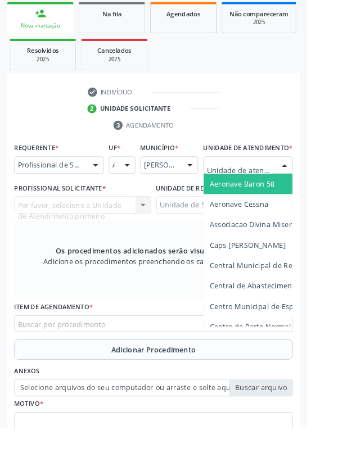
scroll to position [256, 0]
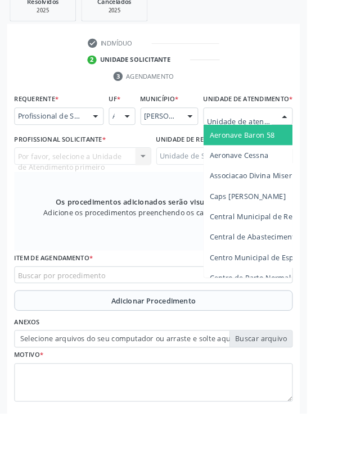
type input "Rua n"
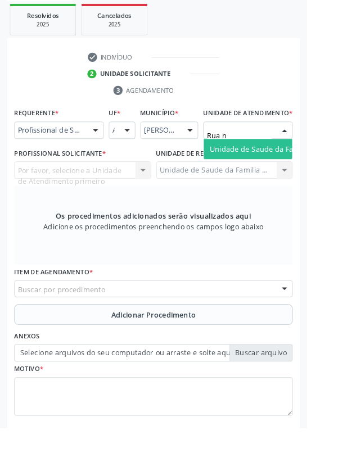
click at [292, 169] on span "Unidade de Saude da Familia Rua [GEOGRAPHIC_DATA]" at bounding box center [335, 164] width 209 height 11
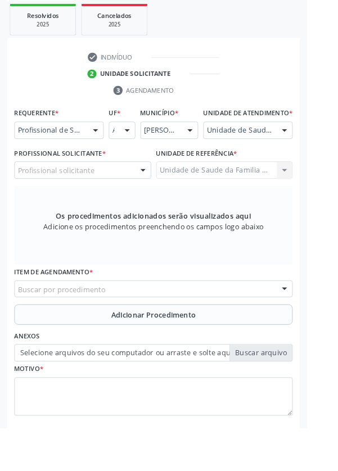
click at [132, 197] on div "Profissional solicitante" at bounding box center [91, 187] width 151 height 19
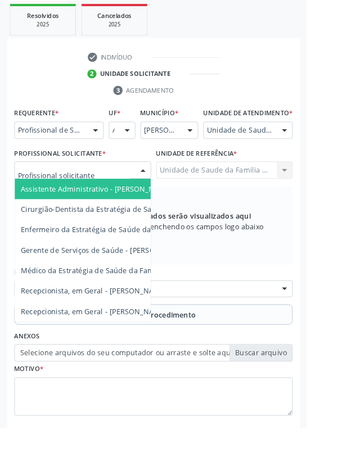
type input "4"
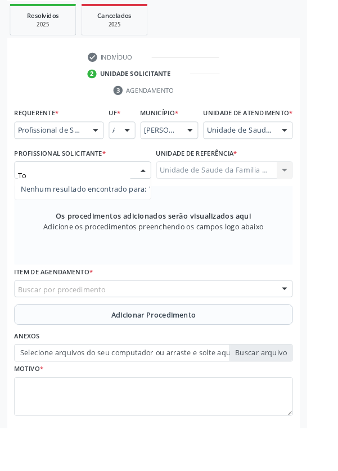
type input "T"
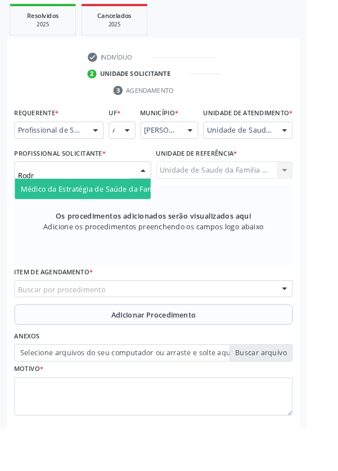
type input "Rodri"
click at [144, 213] on span "Médico da Estratégia de Saúde da Família - [PERSON_NAME]" at bounding box center [137, 207] width 228 height 11
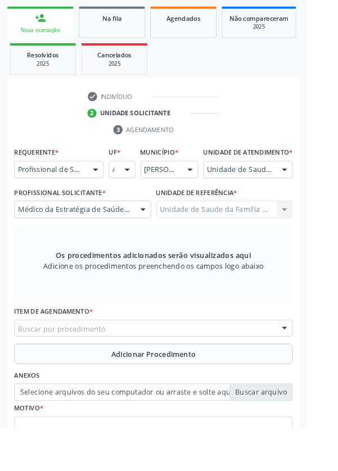
click at [222, 363] on div "Buscar por procedimento" at bounding box center [169, 361] width 306 height 19
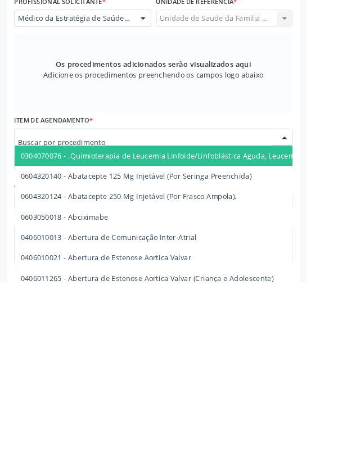
scroll to position [262, 0]
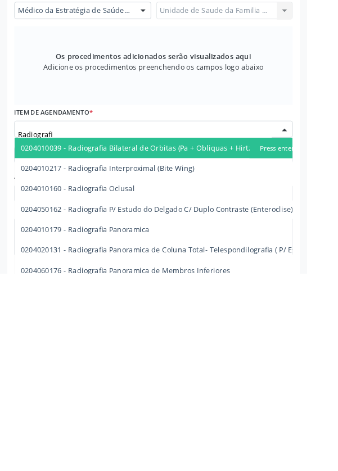
type input "Radiografia"
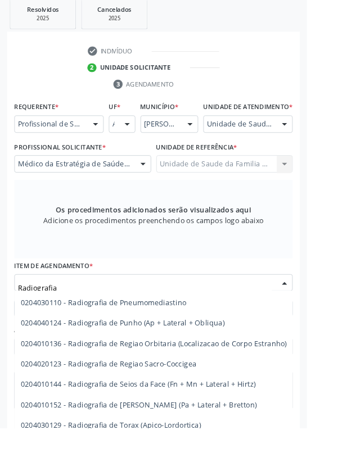
scroll to position [1327, 0]
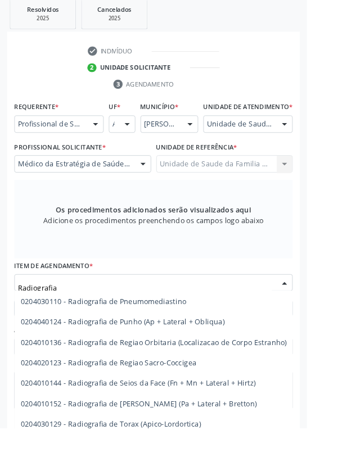
click at [210, 404] on span "0204020123 - Radiografia de Regiao Sacro-Coccigea" at bounding box center [119, 398] width 193 height 11
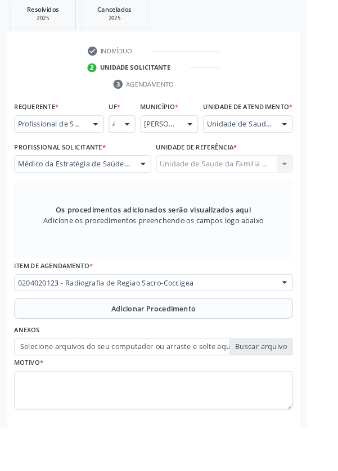
click at [225, 344] on button "Adicionar Procedimento" at bounding box center [169, 339] width 306 height 22
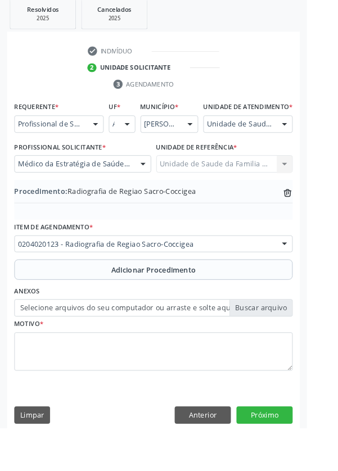
scroll to position [234, 0]
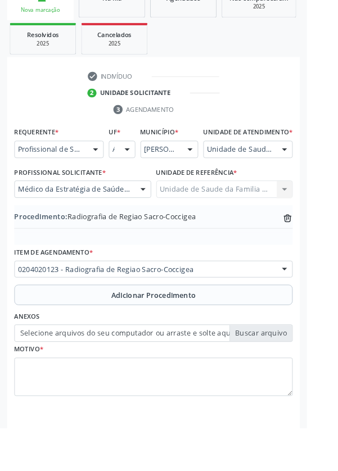
click at [299, 373] on label "Selecione arquivos do seu computador ou arraste e solte aqui" at bounding box center [169, 367] width 306 height 19
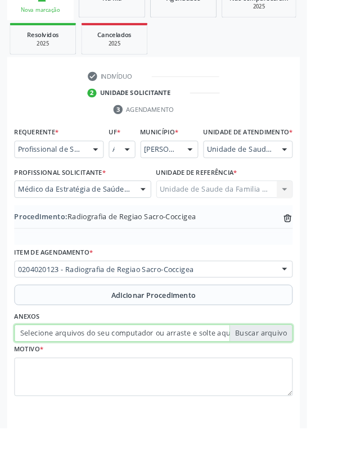
click at [299, 373] on input "Selecione arquivos do seu computador ou arraste e solte aqui" at bounding box center [169, 367] width 306 height 19
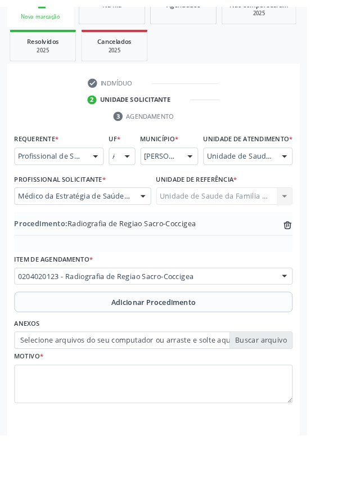
scroll to position [219, 0]
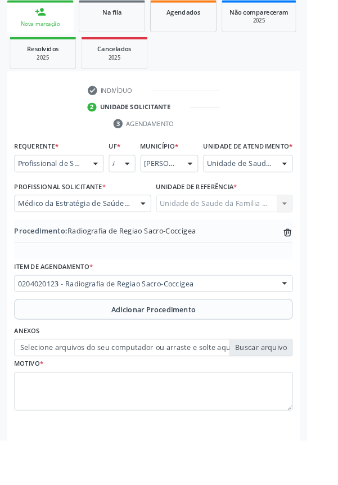
type input "C:\fakepath\17599226915341725366218443646368.jpg"
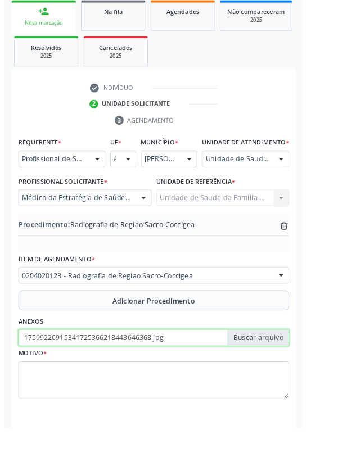
scroll to position [234, 0]
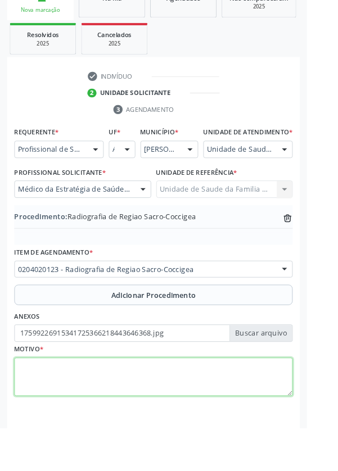
click at [194, 426] on textarea at bounding box center [169, 415] width 306 height 43
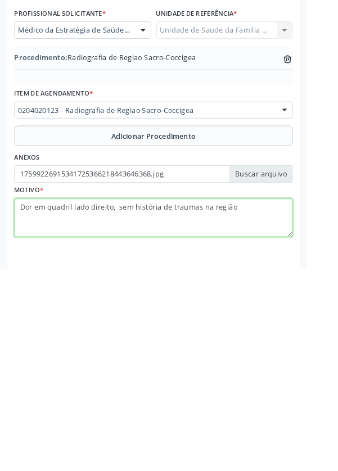
type textarea "Dor em quadril lado direito, sem história de traumas na região"
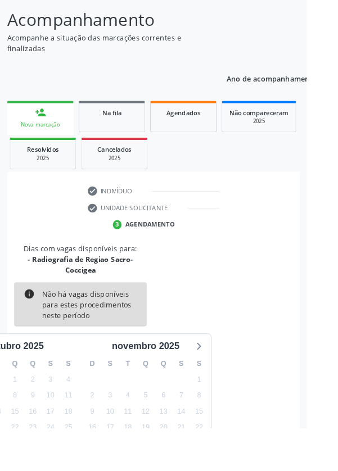
scroll to position [105, 0]
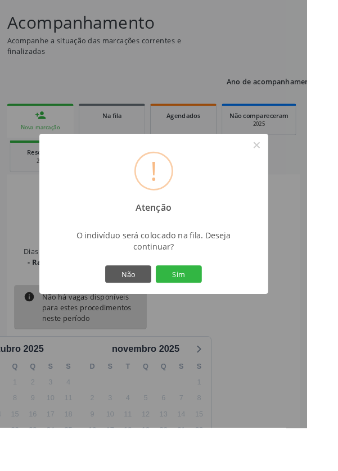
click at [222, 311] on button "Sim" at bounding box center [196, 301] width 51 height 19
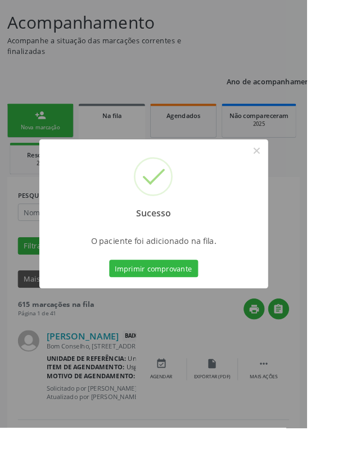
scroll to position [0, 0]
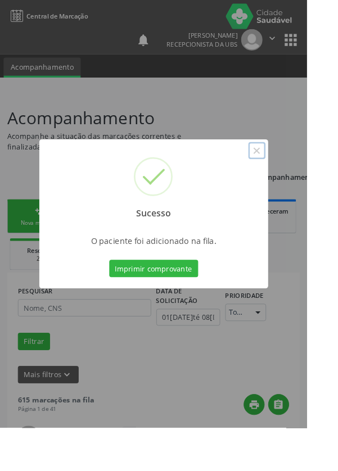
click at [292, 175] on button "×" at bounding box center [282, 165] width 19 height 19
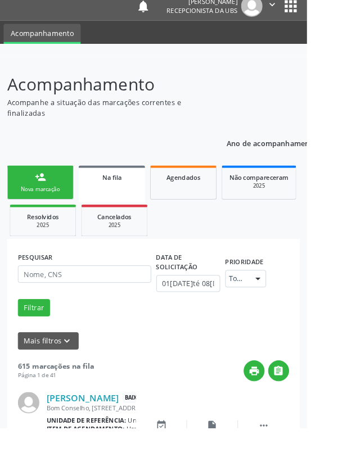
scroll to position [83, 0]
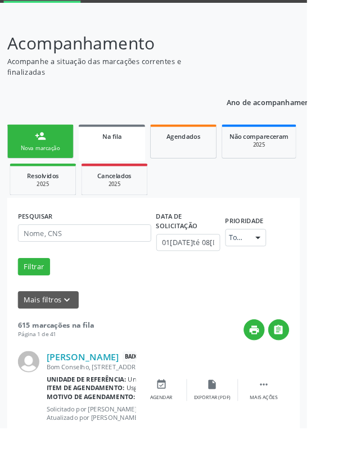
click at [47, 149] on div "person_add" at bounding box center [44, 149] width 12 height 12
click at [51, 154] on link "person_add Nova marcação" at bounding box center [44, 156] width 73 height 38
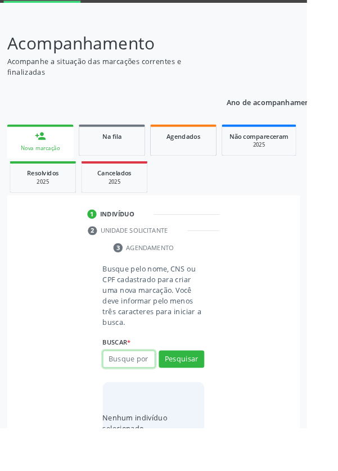
click at [139, 393] on input "text" at bounding box center [142, 395] width 58 height 19
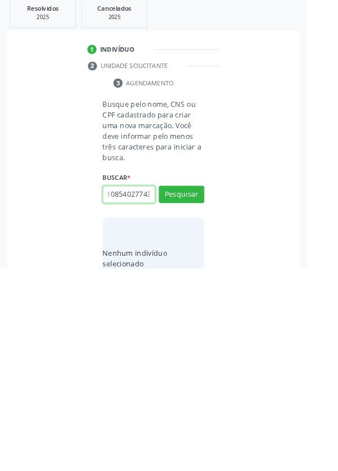
scroll to position [0, 20]
type input "708108540277432"
click at [215, 387] on button "Pesquisar" at bounding box center [200, 389] width 50 height 19
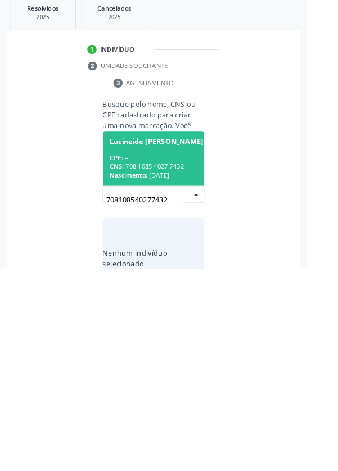
click at [180, 351] on div "CPF: --" at bounding box center [171, 350] width 103 height 10
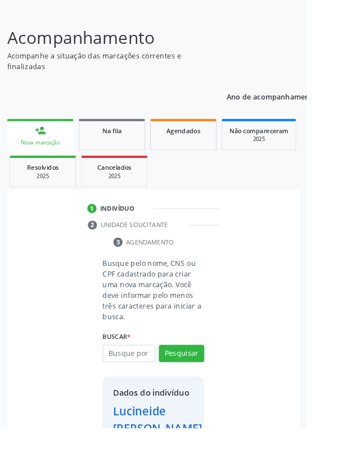
scroll to position [83, 0]
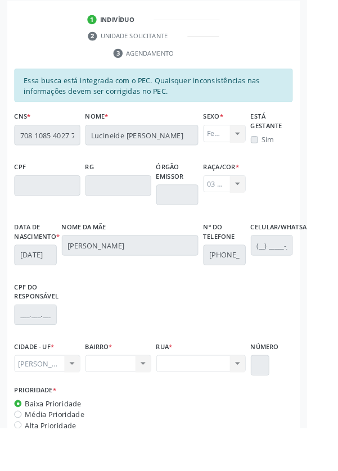
scroll to position [327, 0]
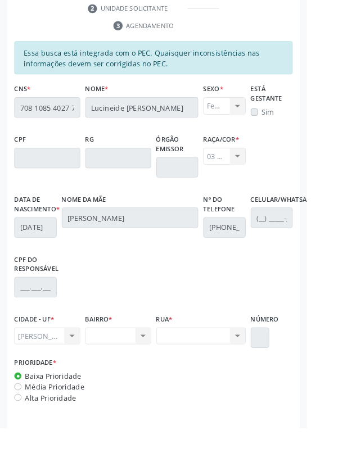
click at [49, 219] on label "Data de nascimento *" at bounding box center [41, 225] width 50 height 28
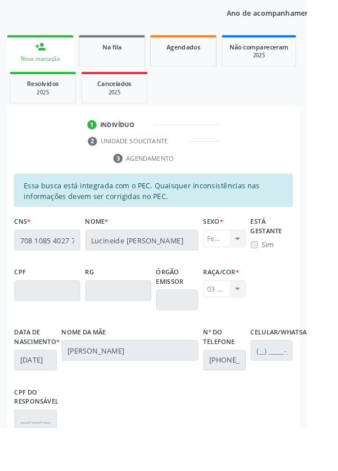
scroll to position [0, 0]
